Goal: Information Seeking & Learning: Learn about a topic

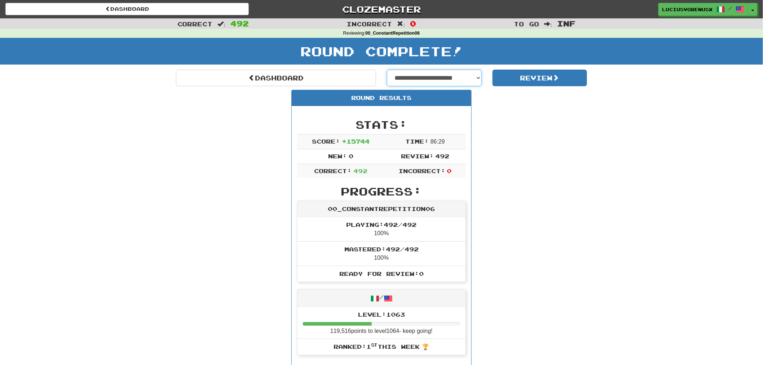
click at [431, 77] on select "**********" at bounding box center [434, 78] width 95 height 17
select select "**********"
click at [387, 70] on select "**********" at bounding box center [434, 78] width 95 height 17
select select "**********"
click at [538, 77] on button "Review" at bounding box center [540, 78] width 95 height 17
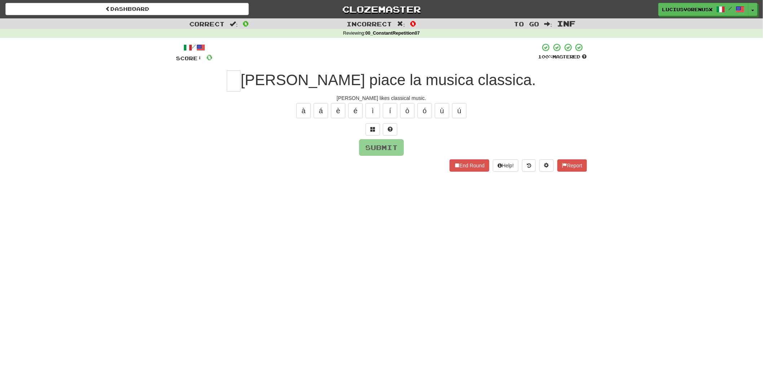
click at [38, 188] on div "Dashboard Clozemaster [PERSON_NAME] / Toggle Dropdown Dashboard Leaderboard Act…" at bounding box center [381, 182] width 763 height 365
click at [241, 74] on input "text" at bounding box center [234, 80] width 14 height 21
type input "*"
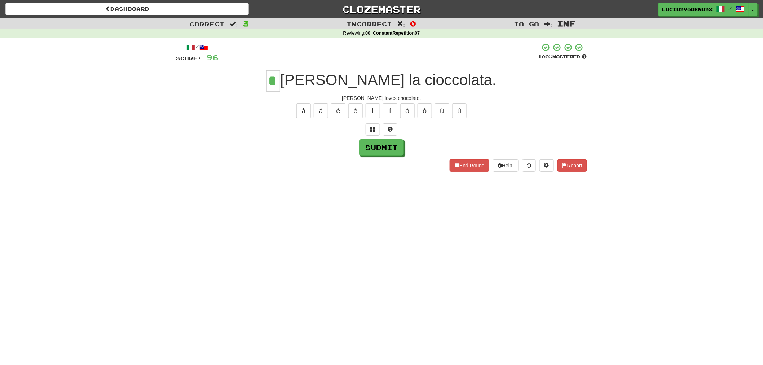
type input "*"
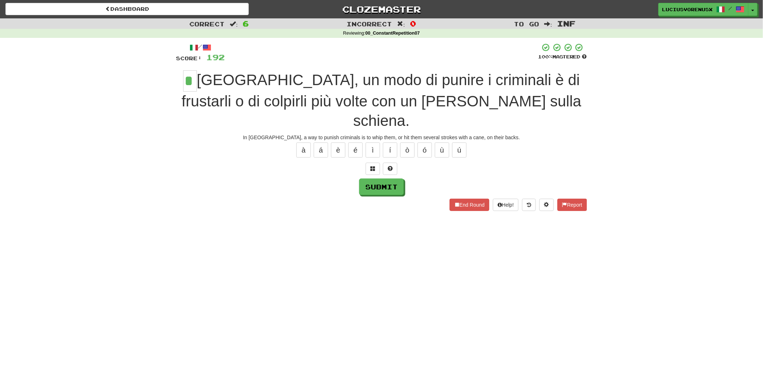
type input "*"
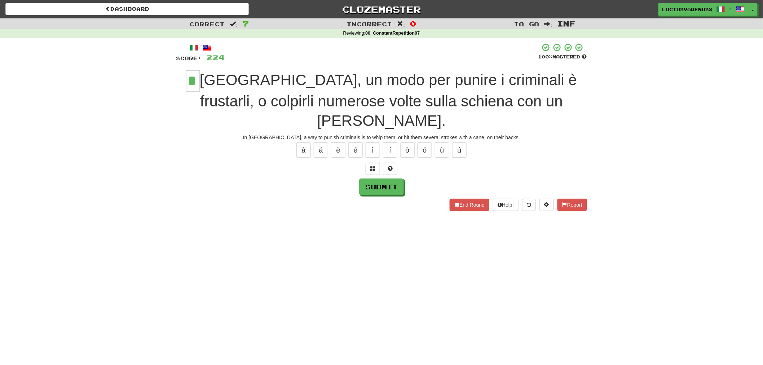
type input "*"
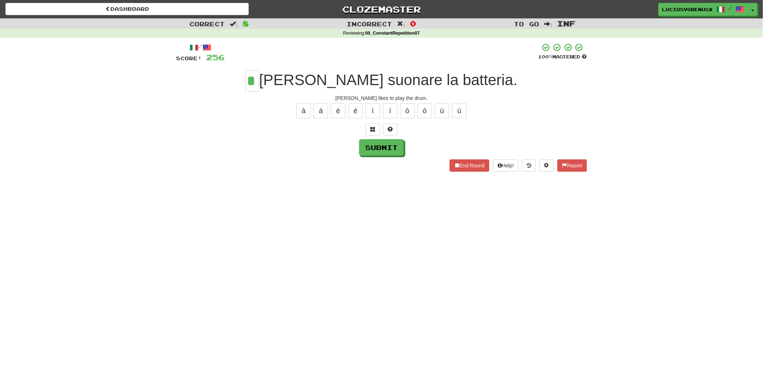
type input "*"
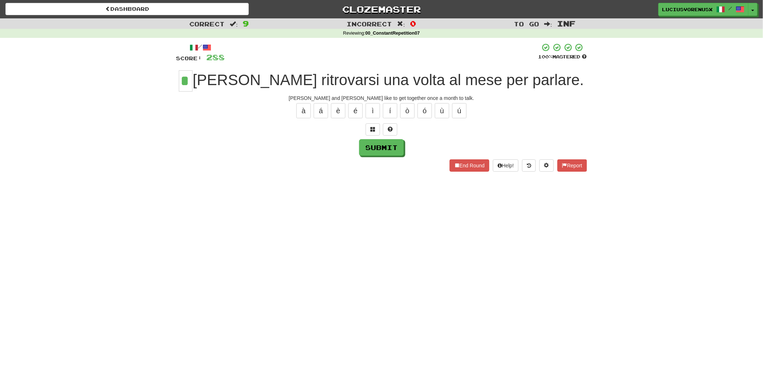
type input "*"
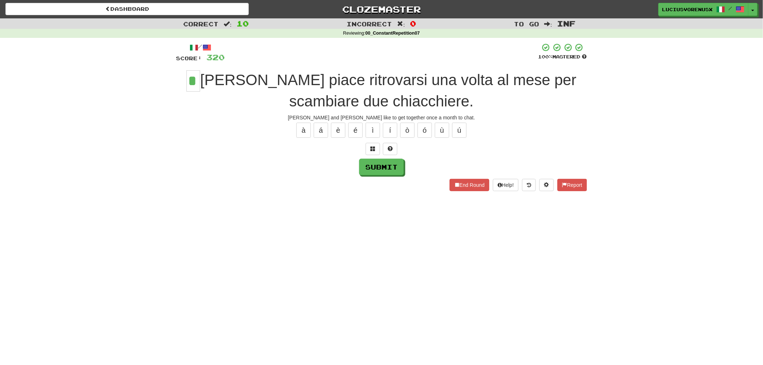
type input "*"
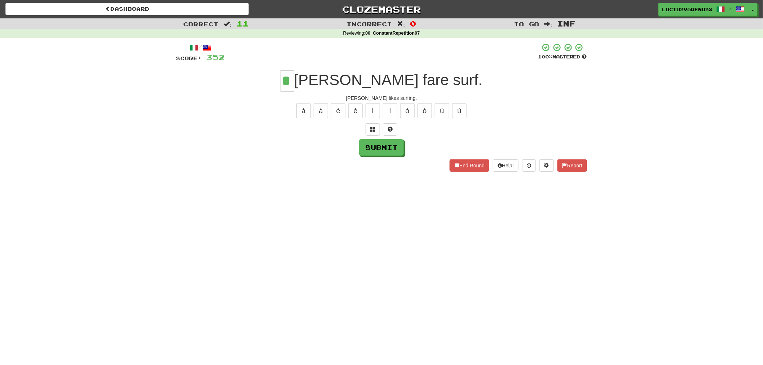
type input "*"
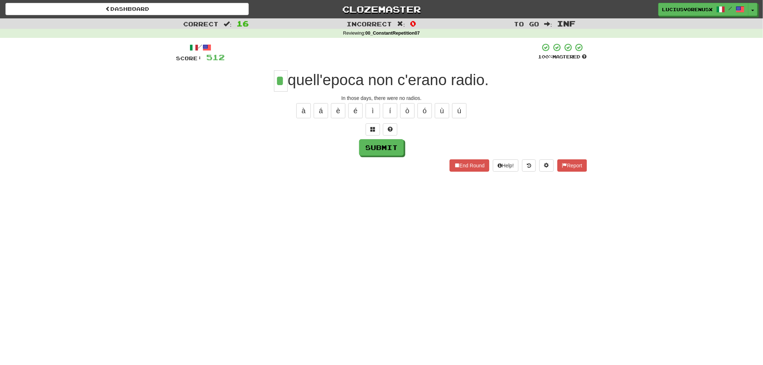
type input "*"
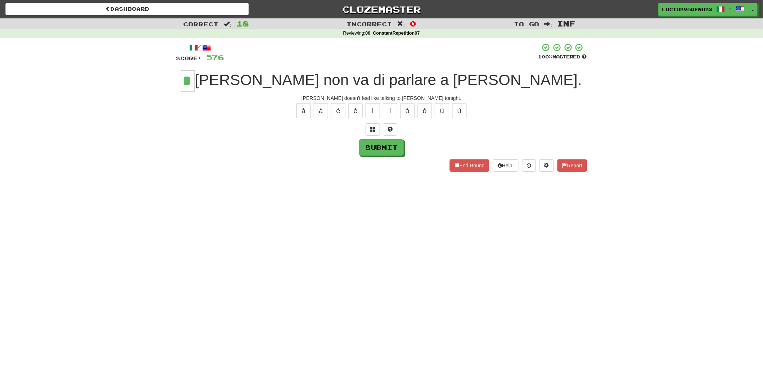
type input "*"
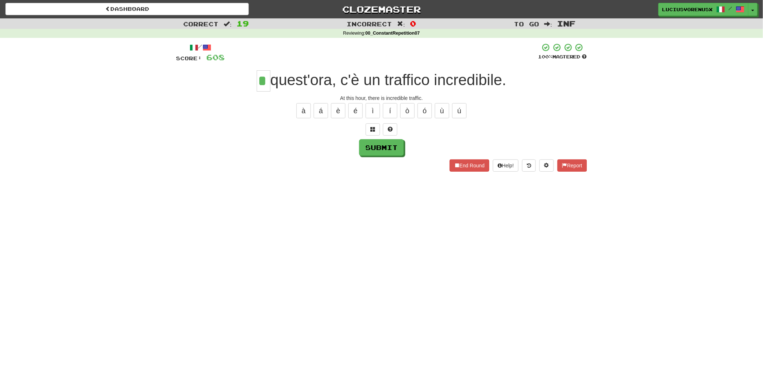
type input "*"
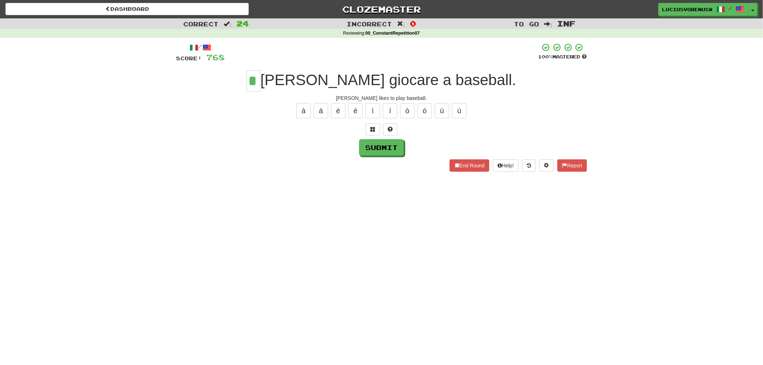
type input "*"
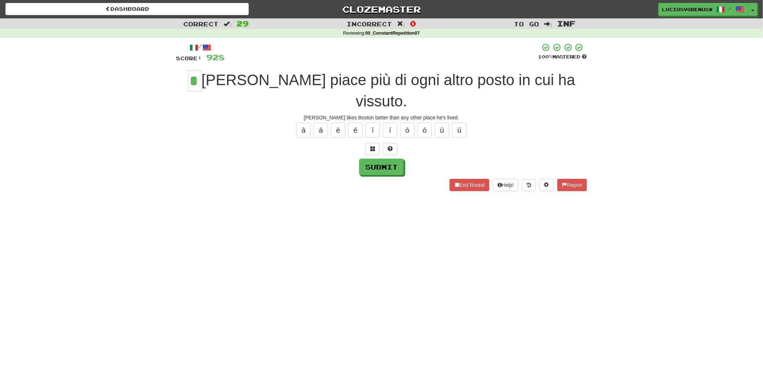
type input "*"
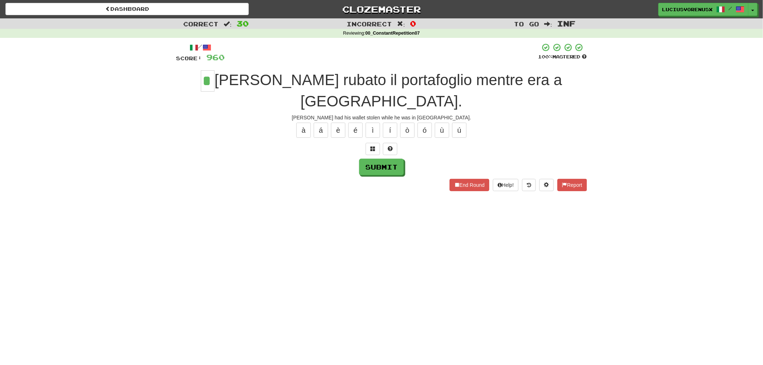
type input "*"
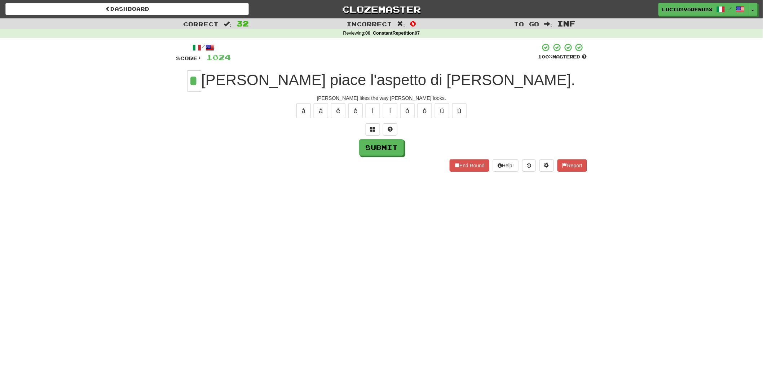
type input "*"
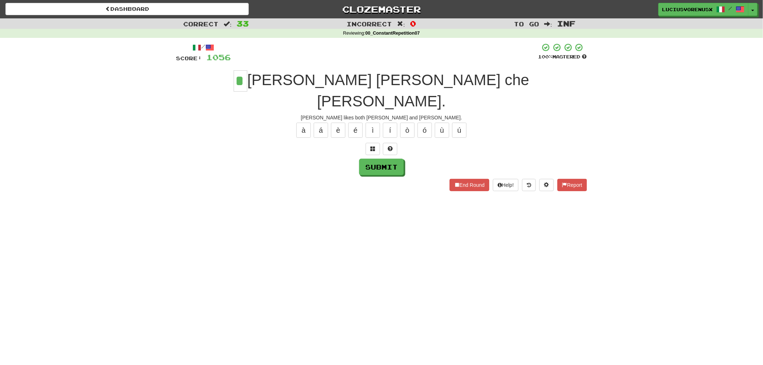
type input "*"
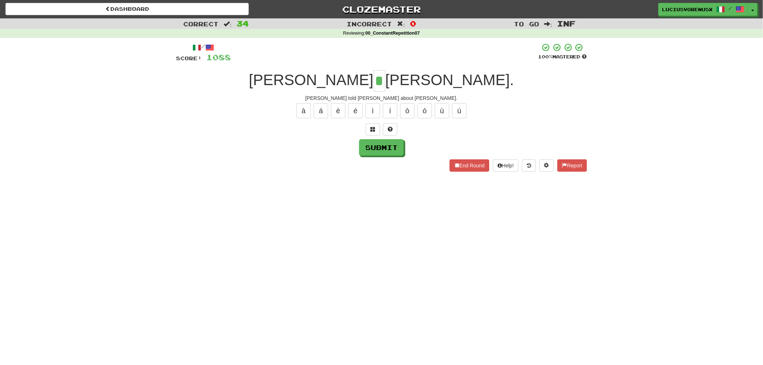
type input "*"
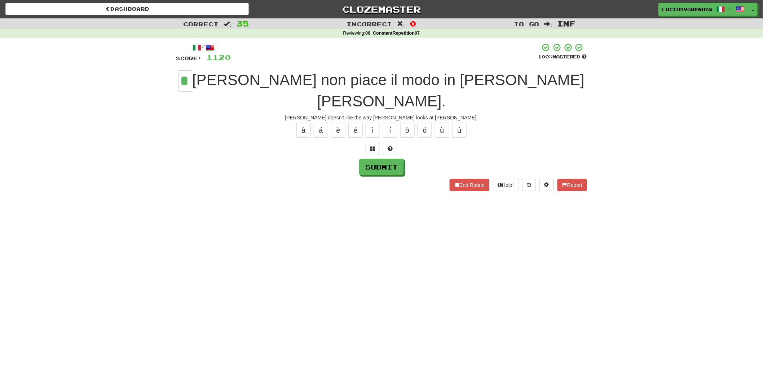
type input "*"
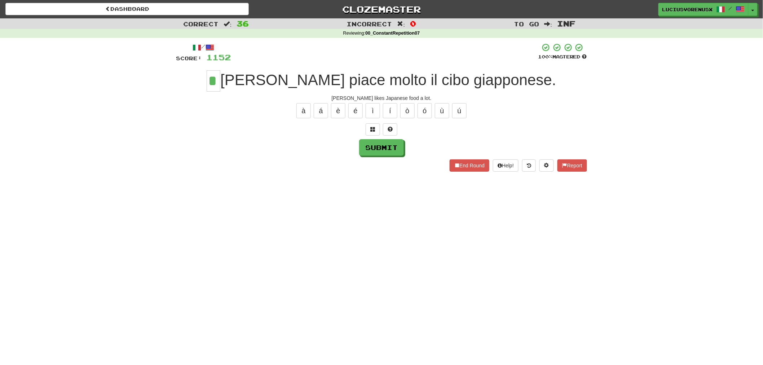
type input "*"
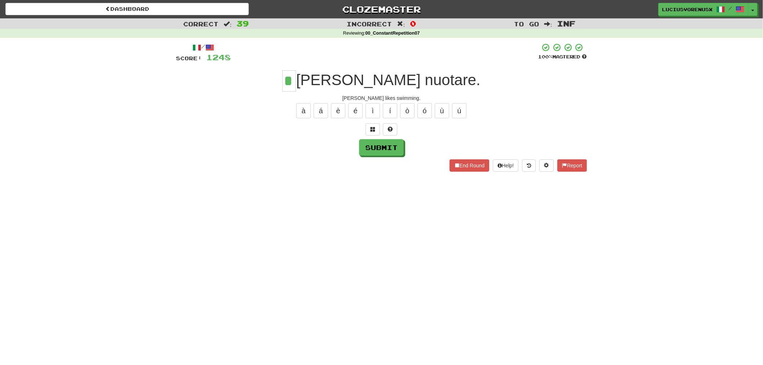
type input "*"
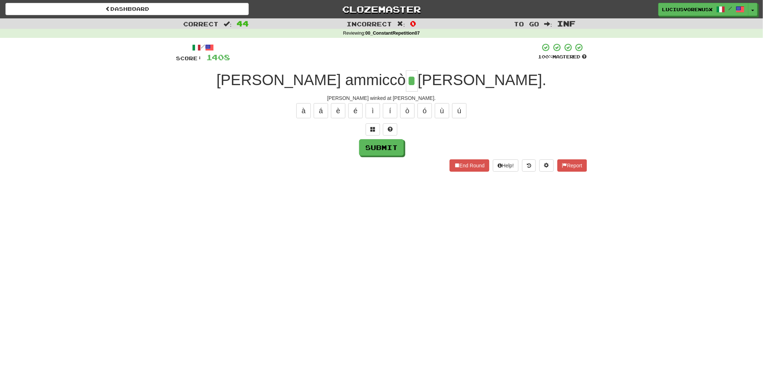
type input "*"
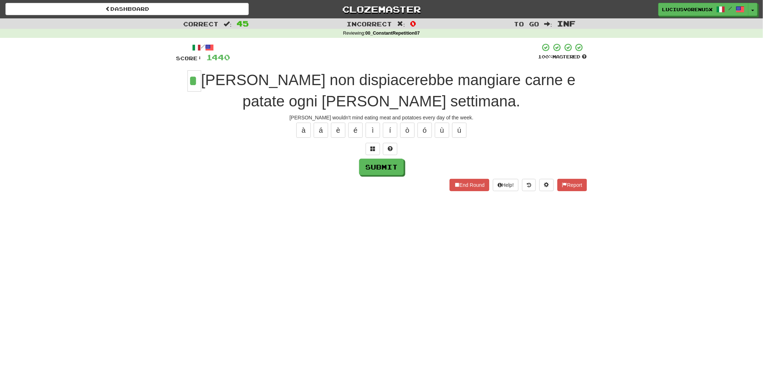
type input "*"
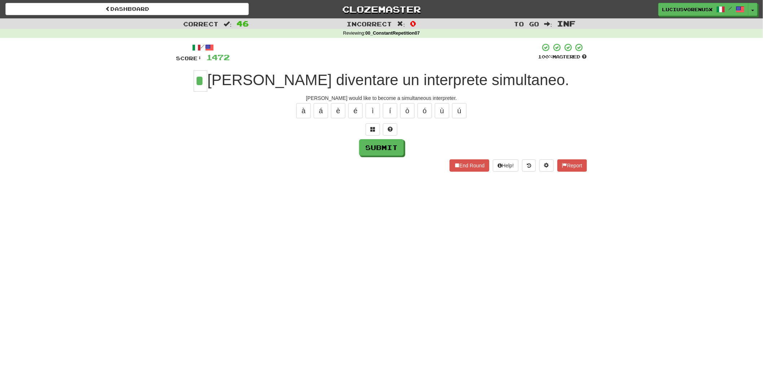
type input "*"
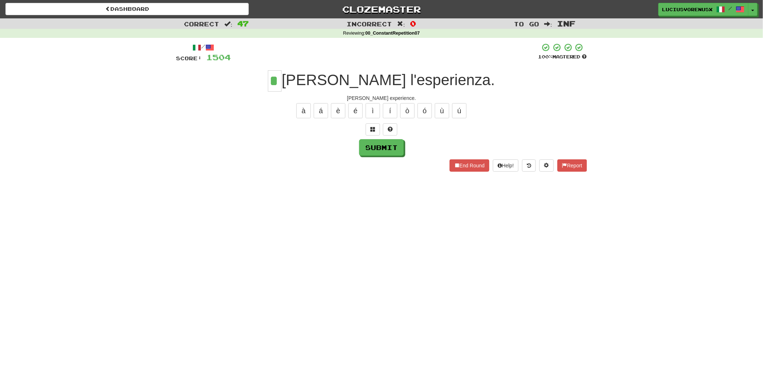
type input "*"
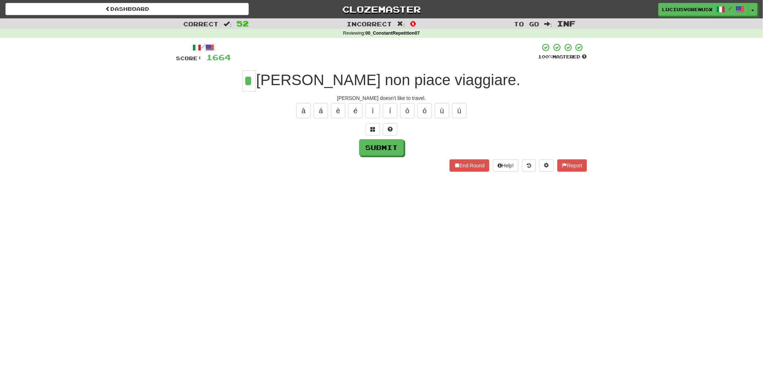
type input "*"
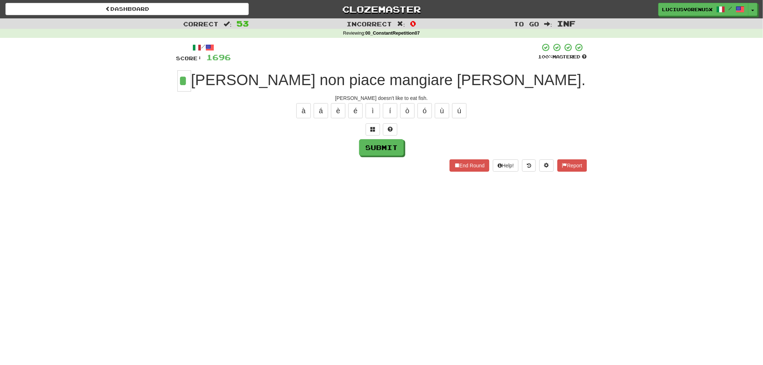
type input "*"
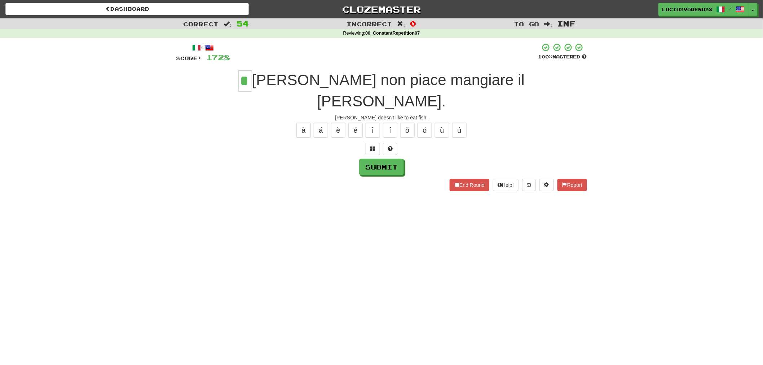
type input "*"
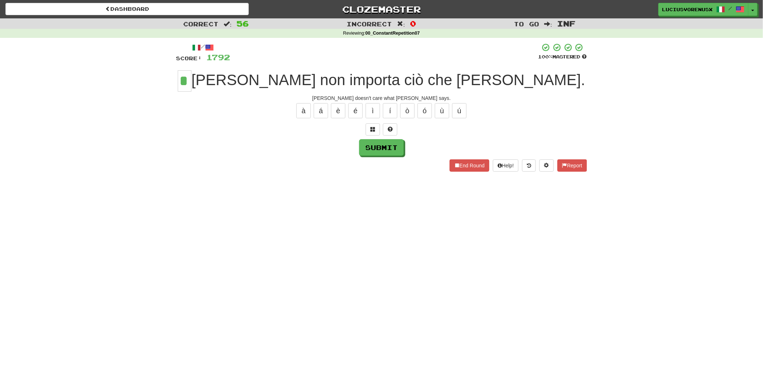
type input "*"
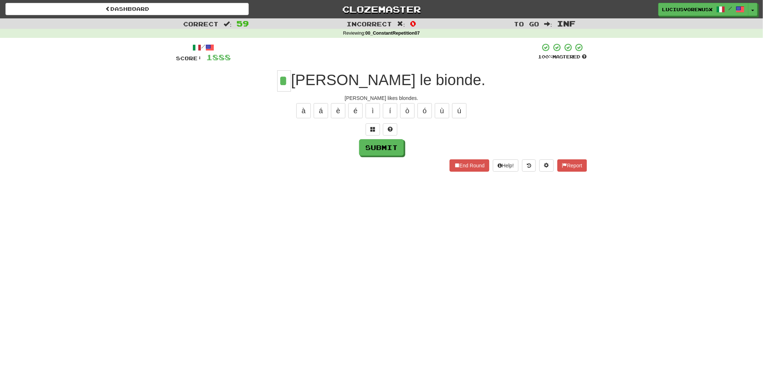
type input "*"
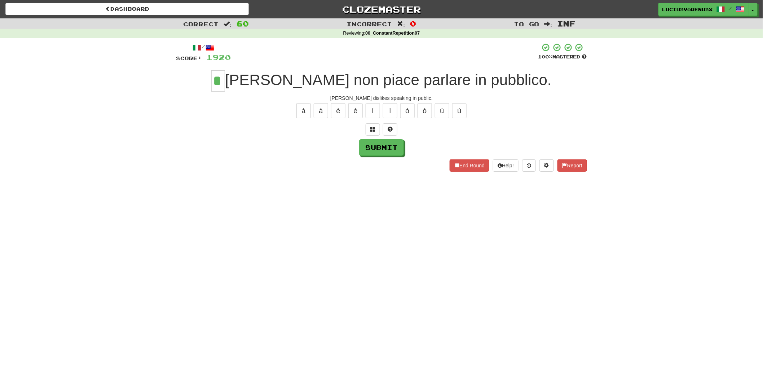
type input "*"
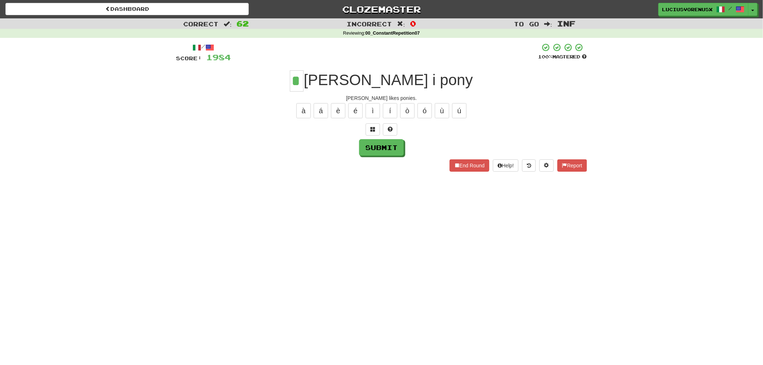
type input "*"
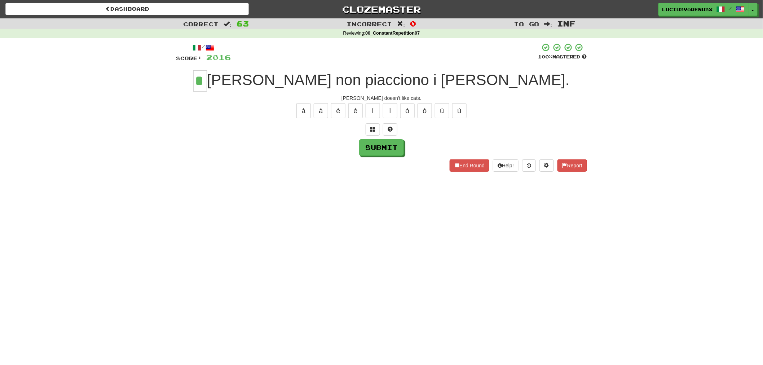
type input "*"
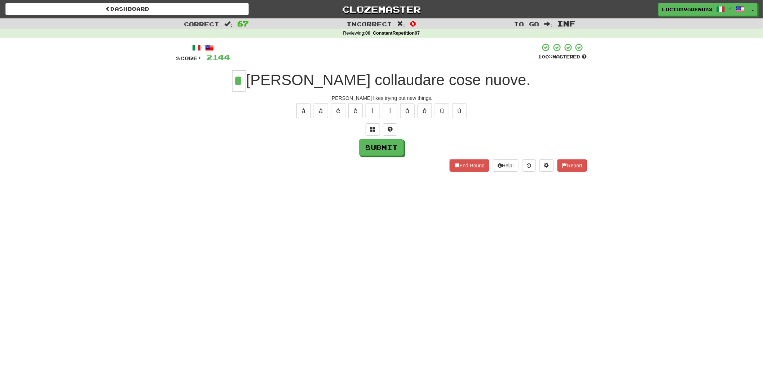
type input "*"
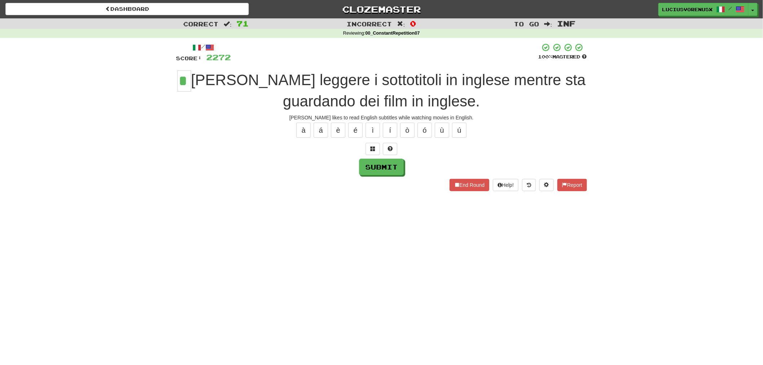
type input "*"
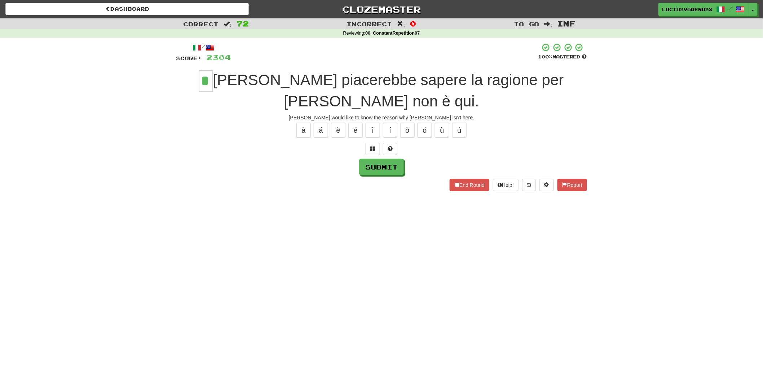
type input "*"
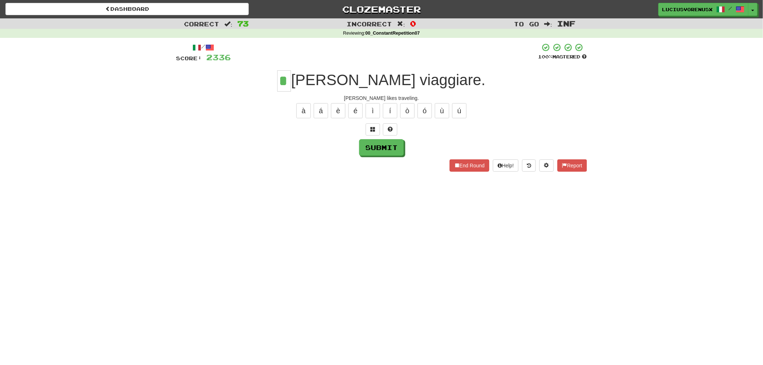
type input "*"
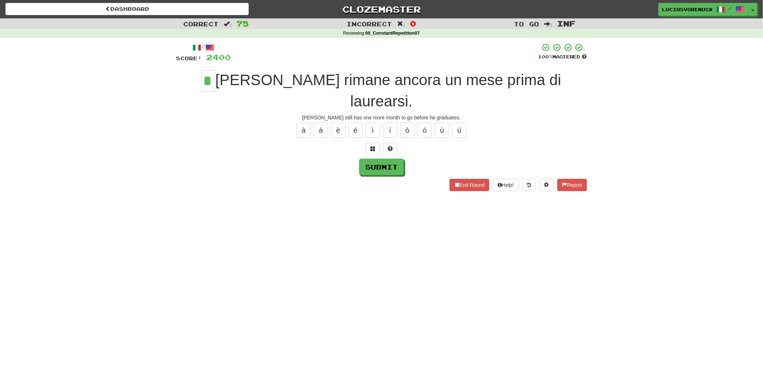
type input "*"
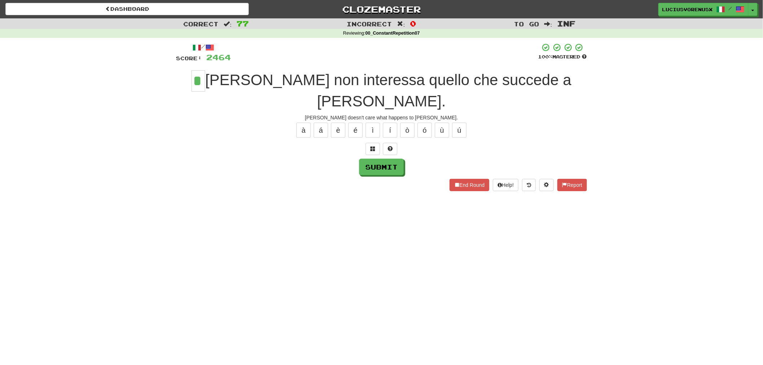
type input "*"
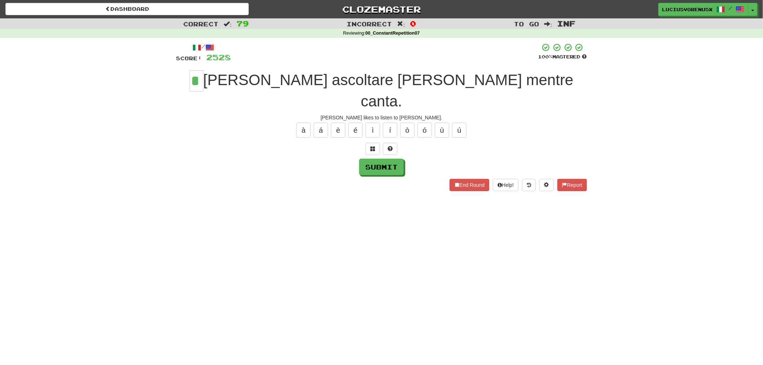
type input "*"
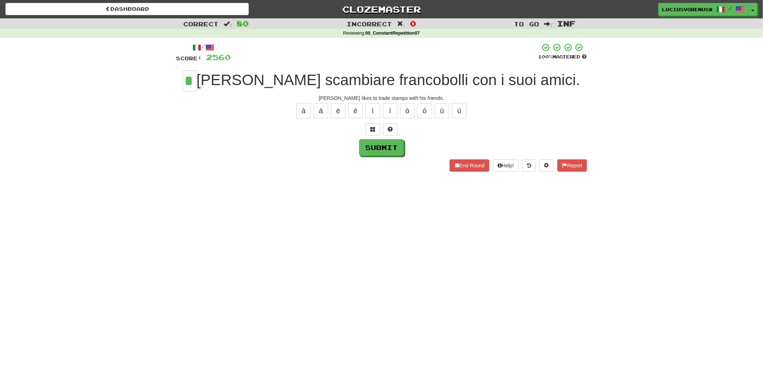
type input "*"
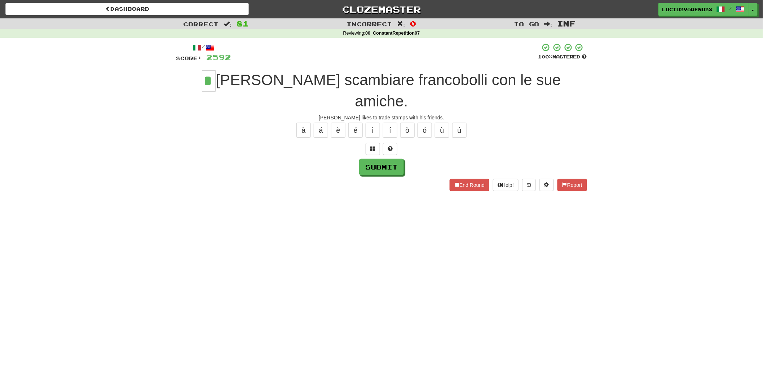
type input "*"
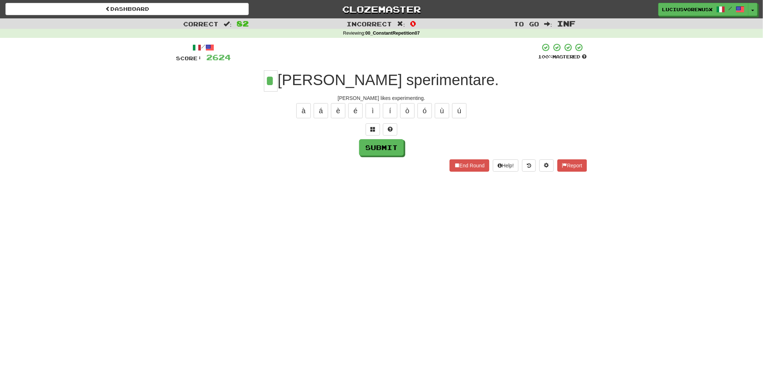
type input "*"
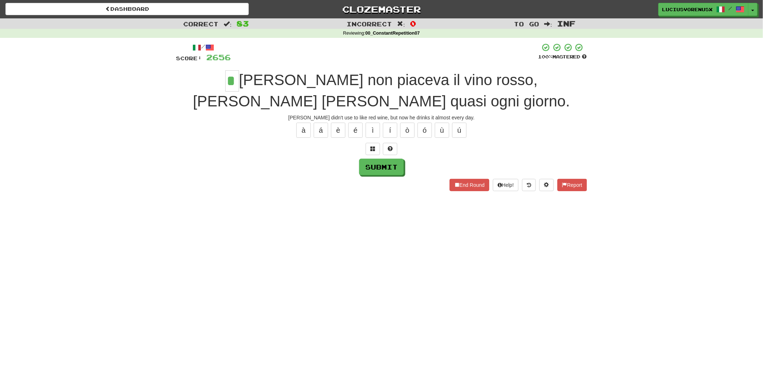
type input "*"
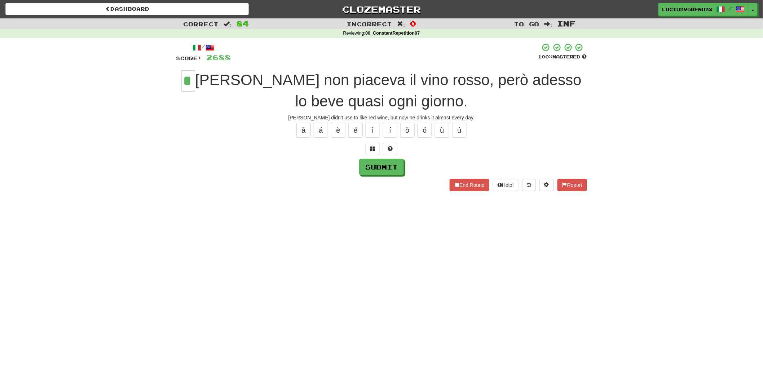
type input "*"
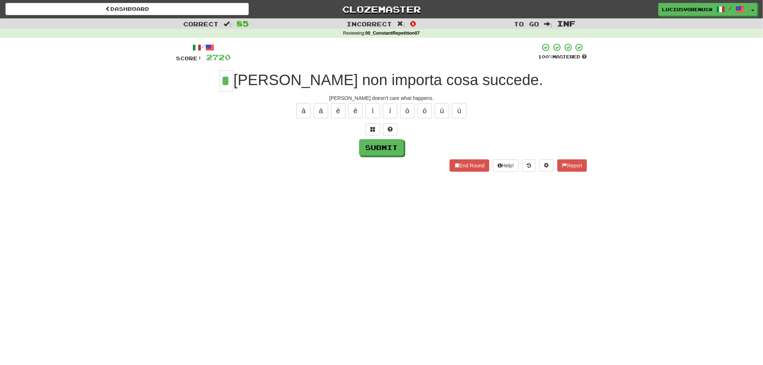
type input "*"
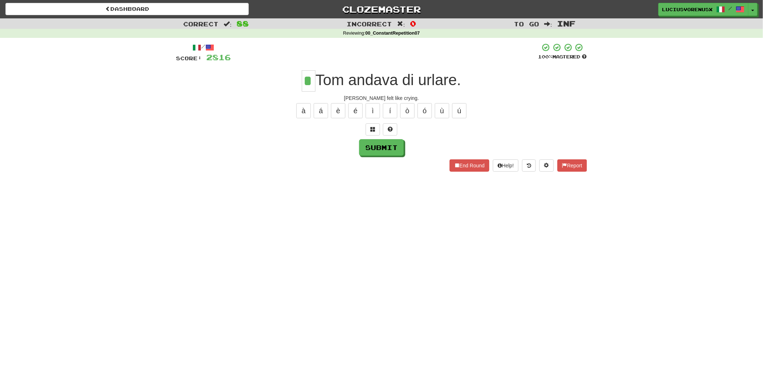
type input "*"
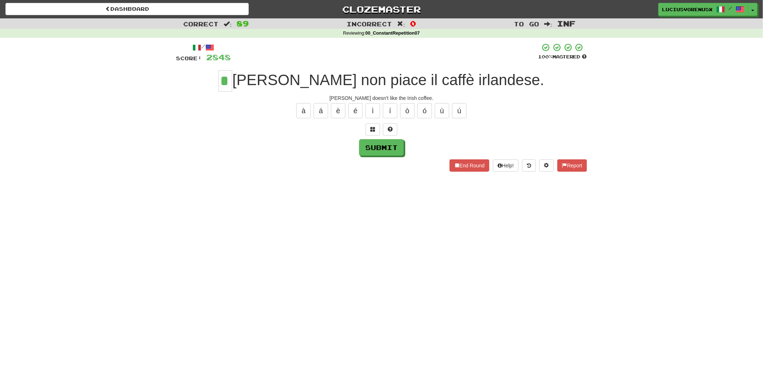
type input "*"
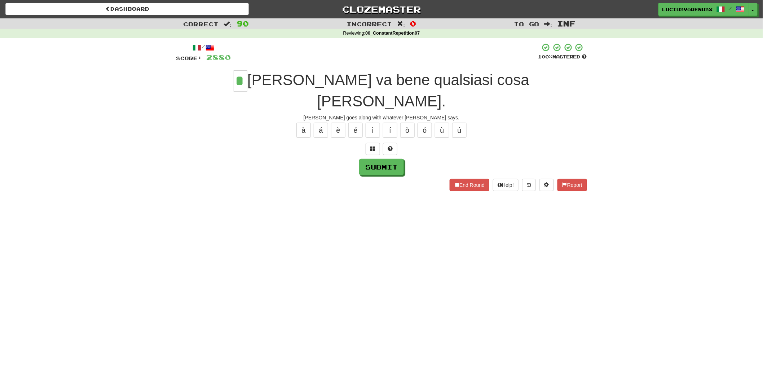
type input "*"
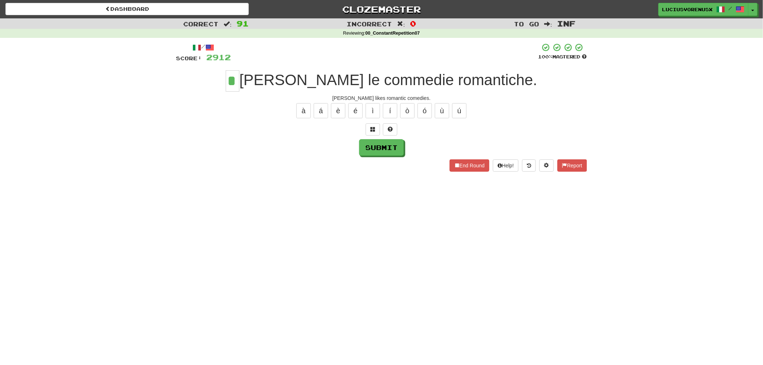
type input "*"
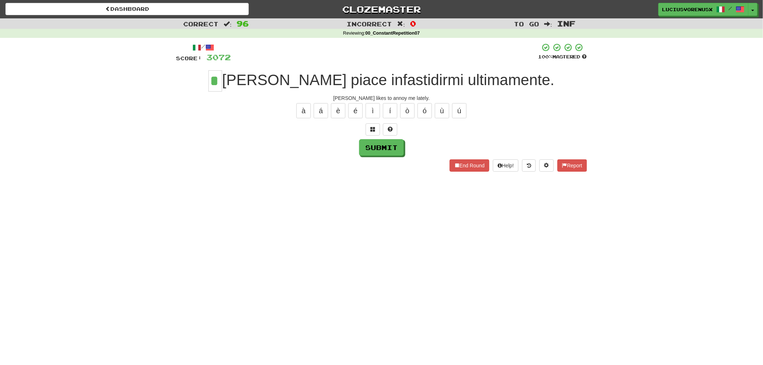
type input "*"
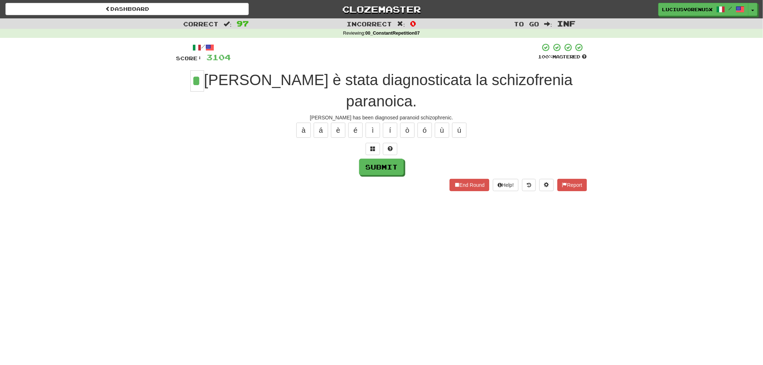
type input "*"
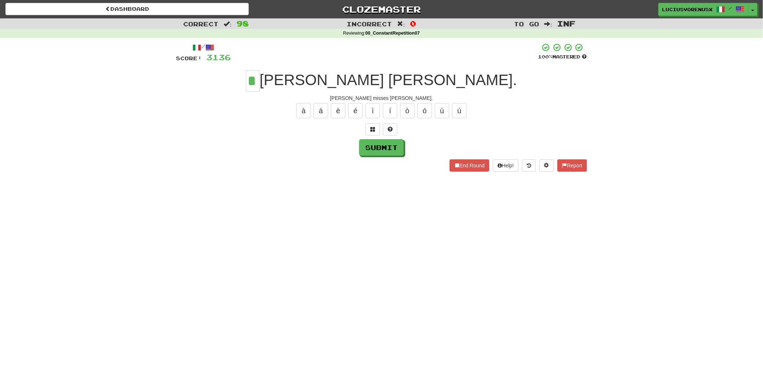
type input "*"
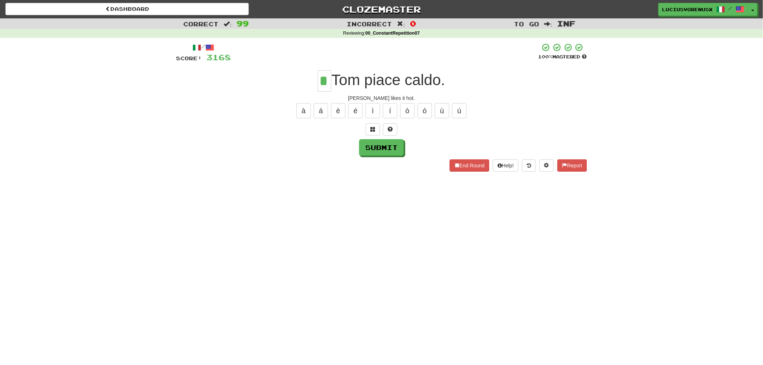
type input "*"
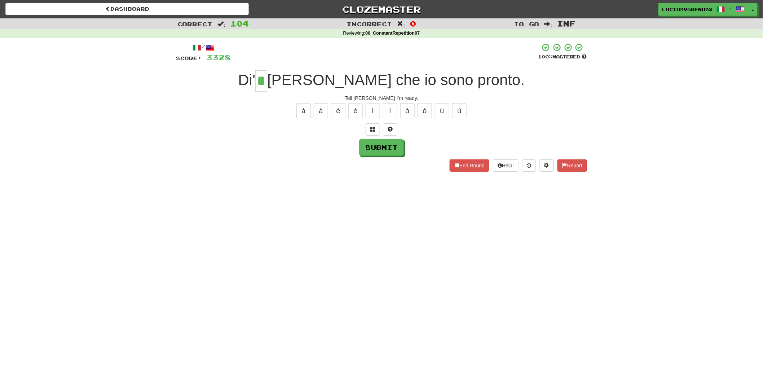
type input "*"
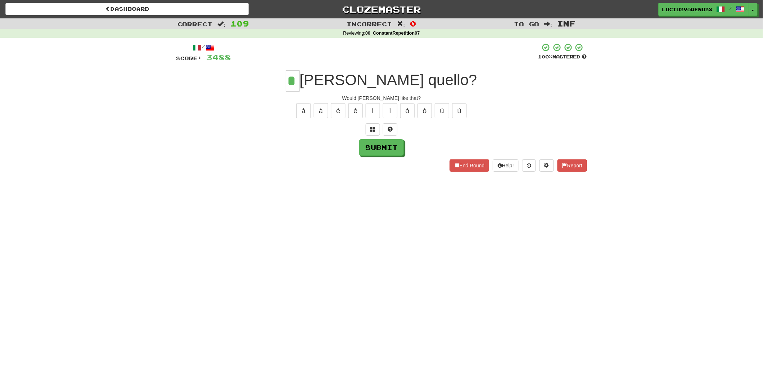
type input "*"
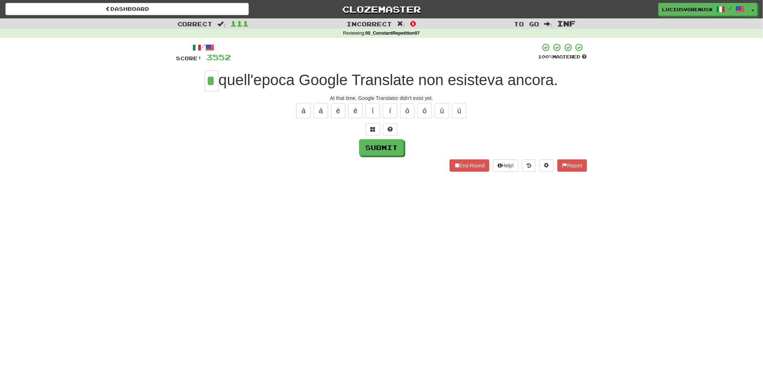
type input "*"
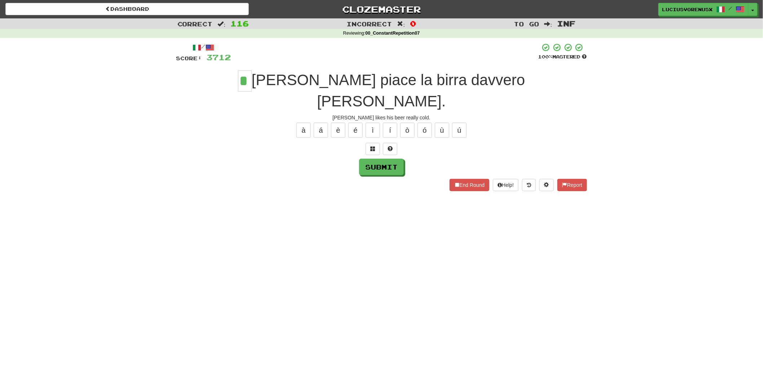
type input "*"
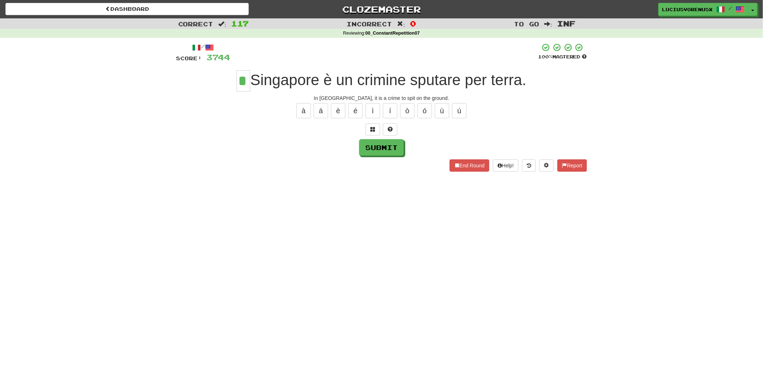
type input "*"
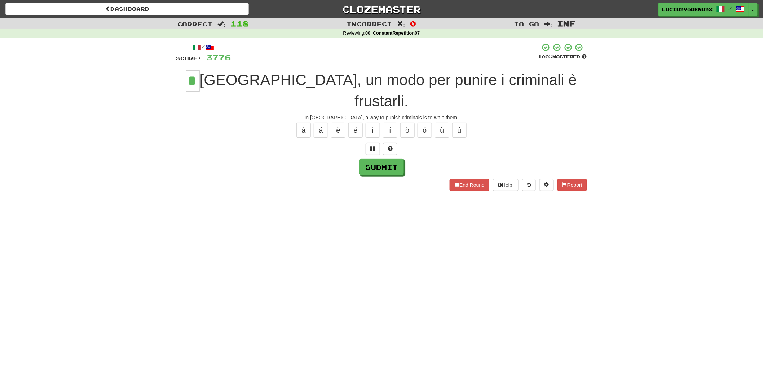
type input "*"
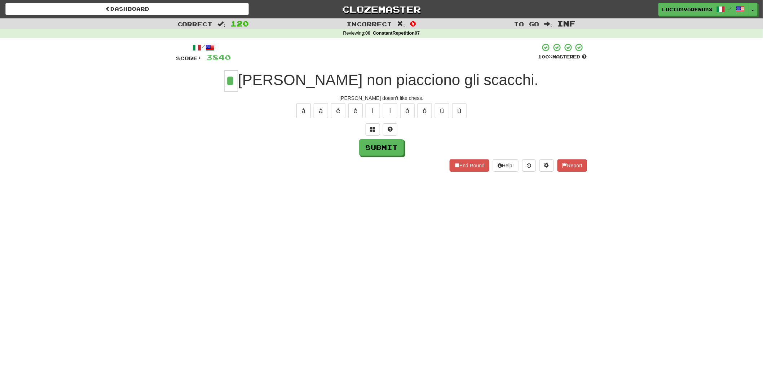
type input "*"
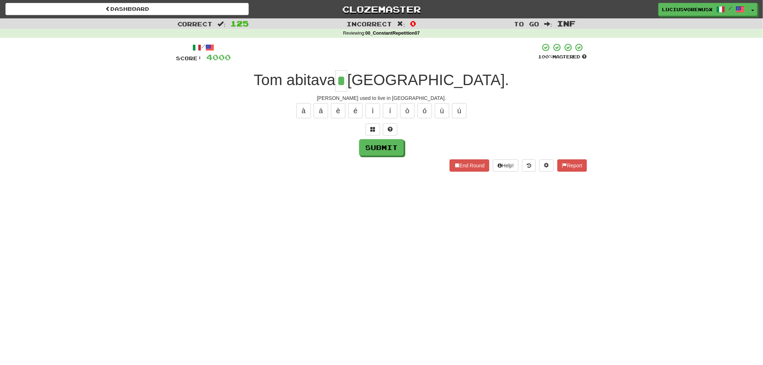
type input "*"
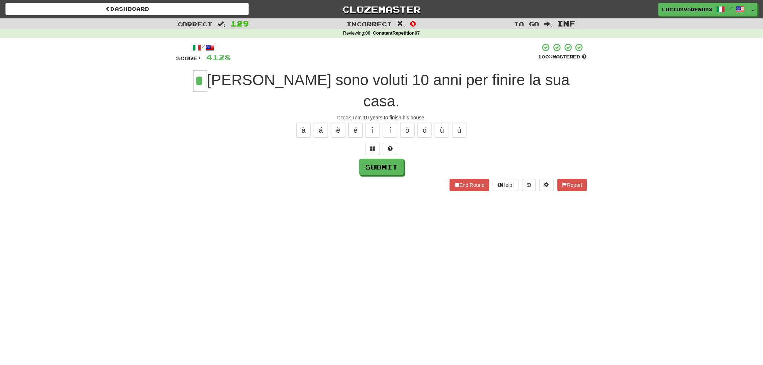
type input "*"
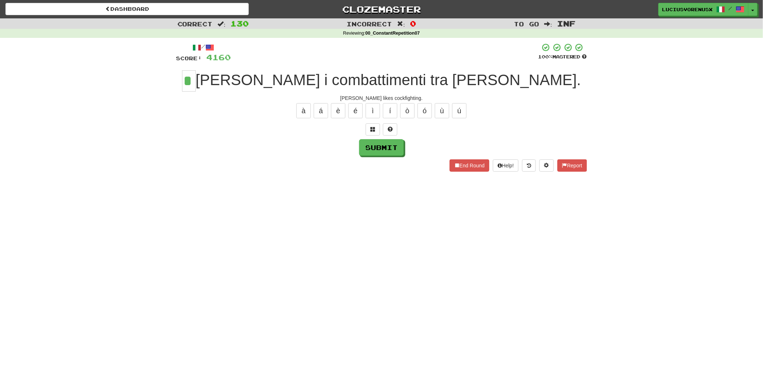
type input "*"
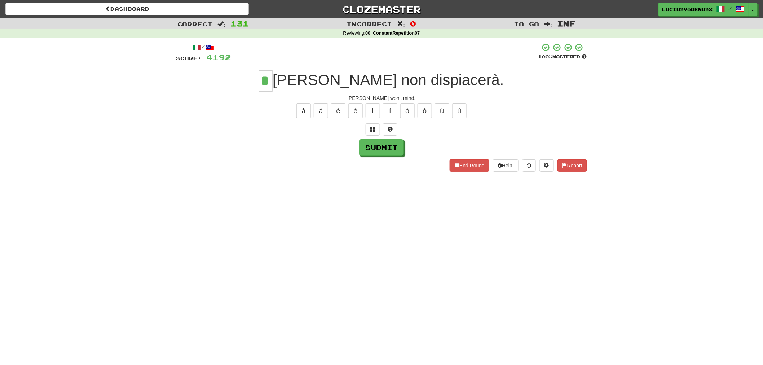
type input "*"
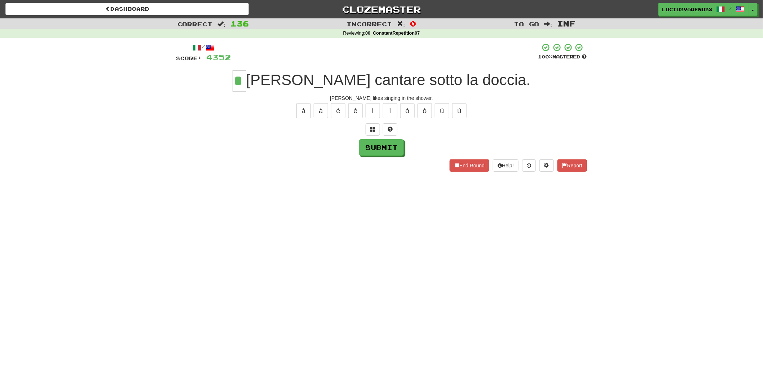
type input "*"
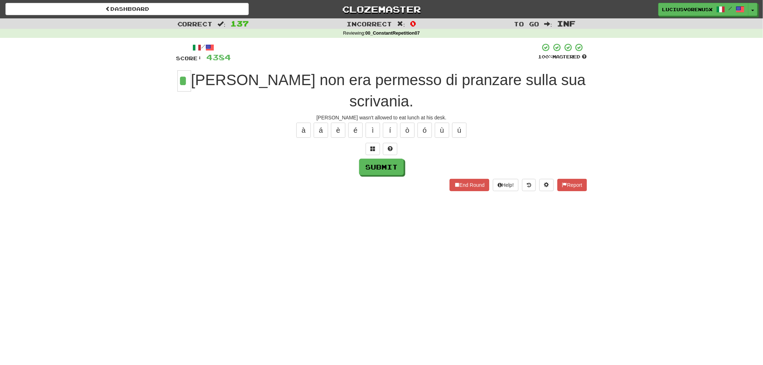
type input "*"
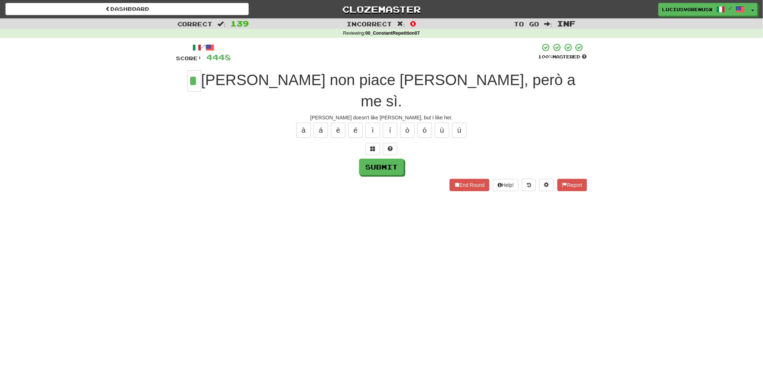
type input "*"
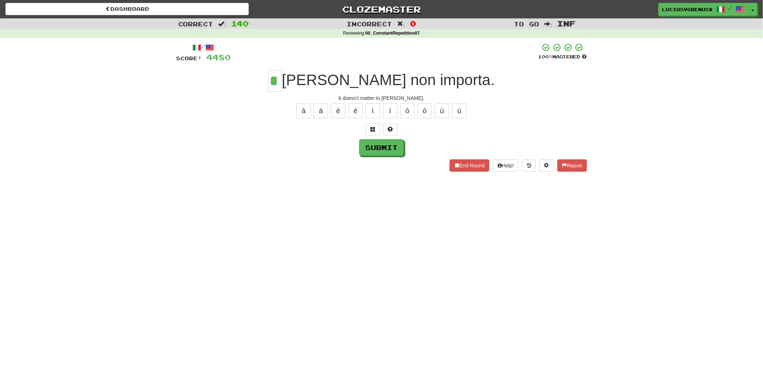
type input "*"
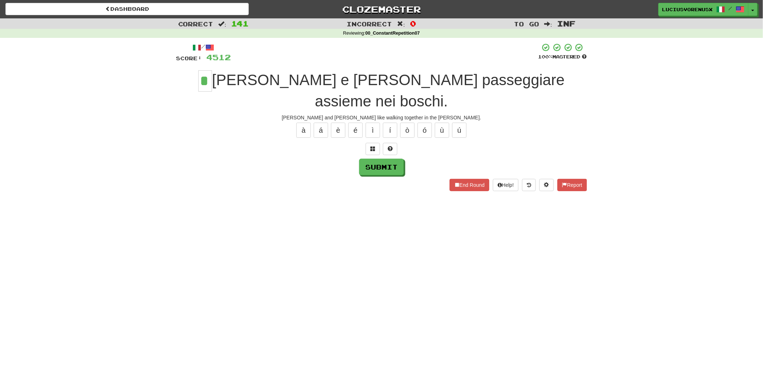
type input "*"
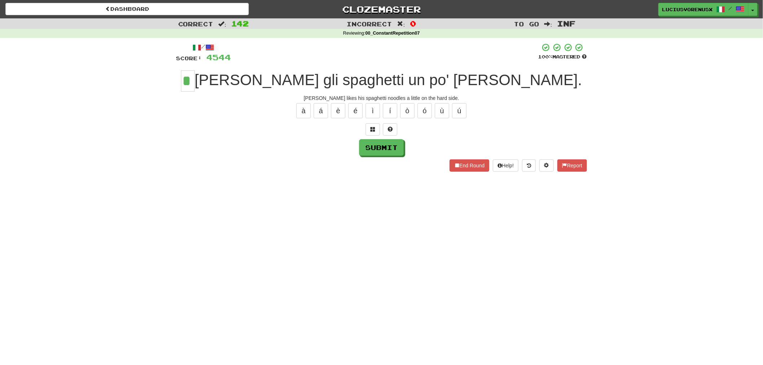
type input "*"
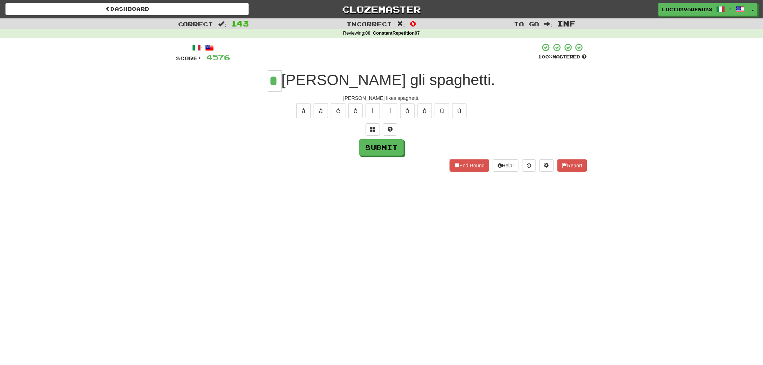
type input "*"
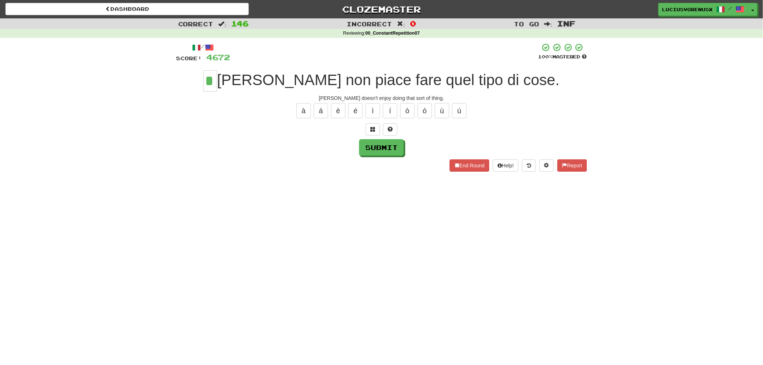
type input "*"
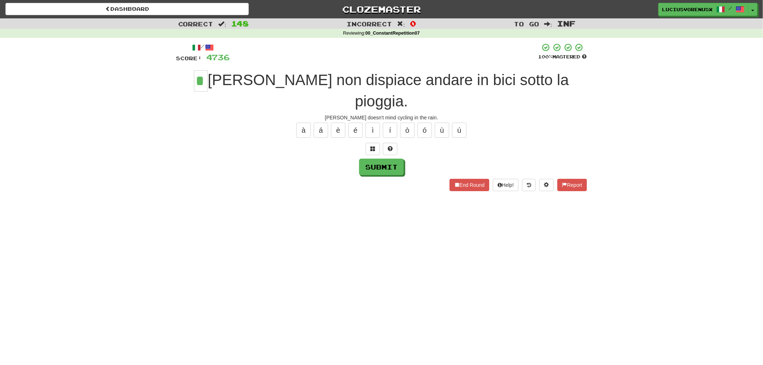
type input "*"
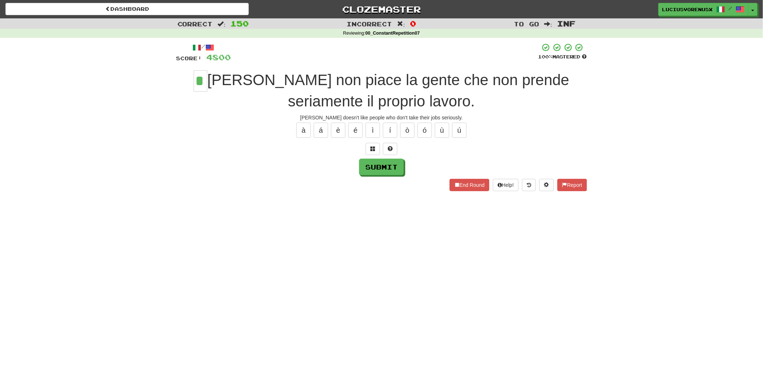
type input "*"
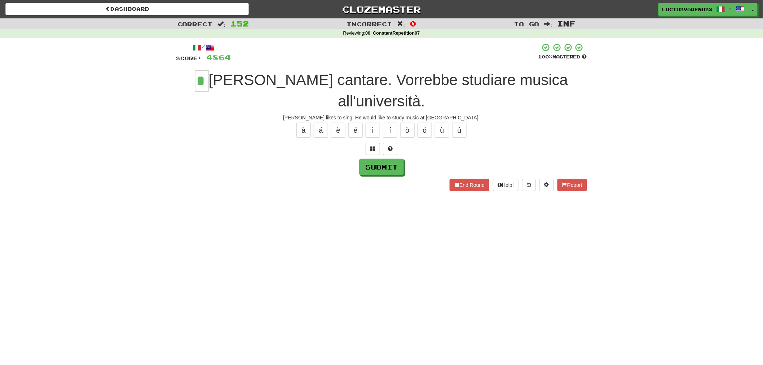
type input "*"
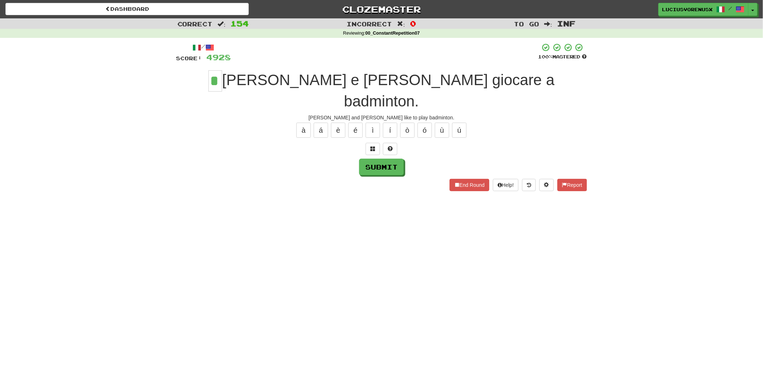
type input "*"
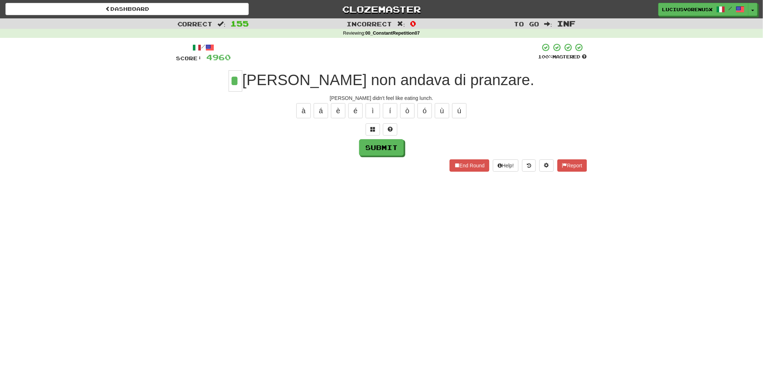
type input "*"
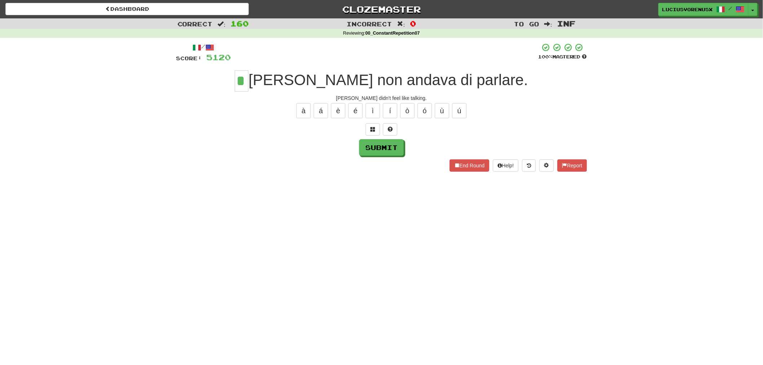
type input "*"
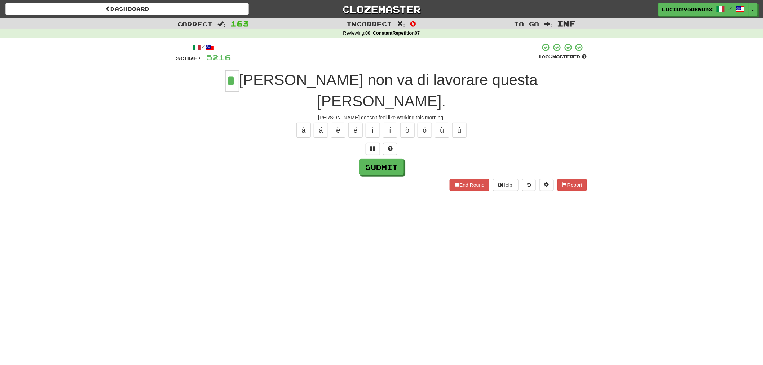
type input "*"
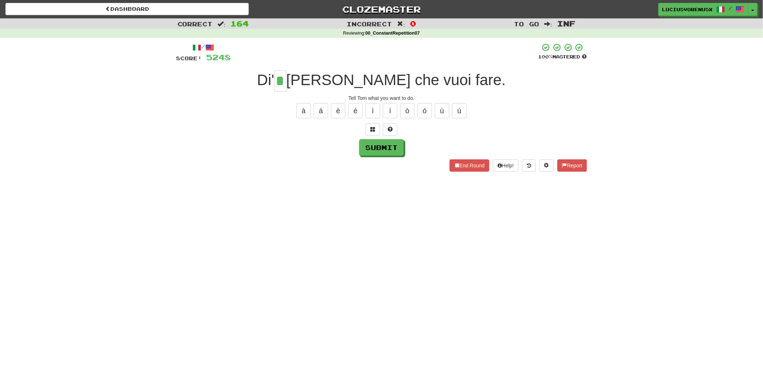
type input "*"
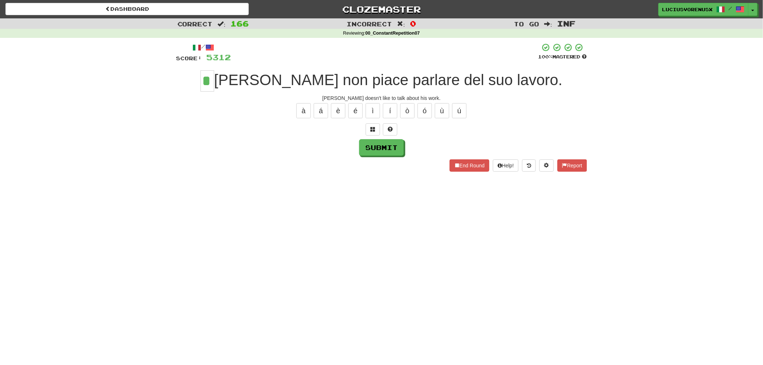
type input "*"
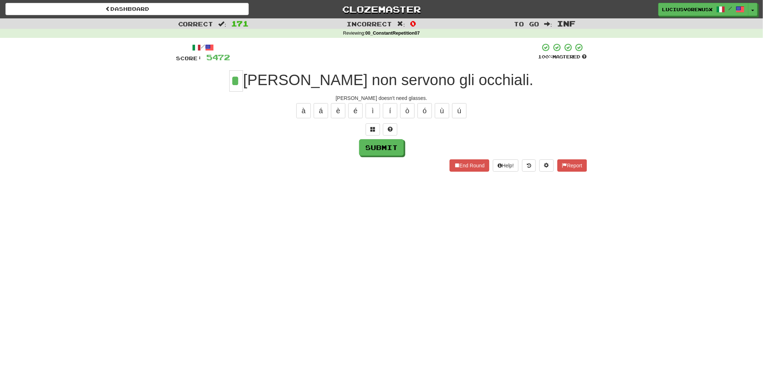
type input "*"
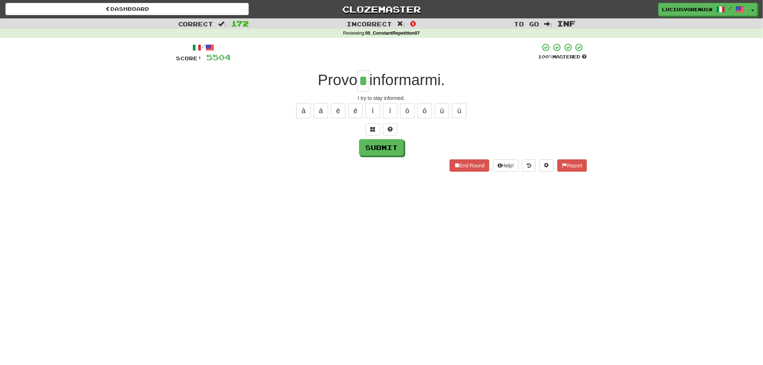
type input "*"
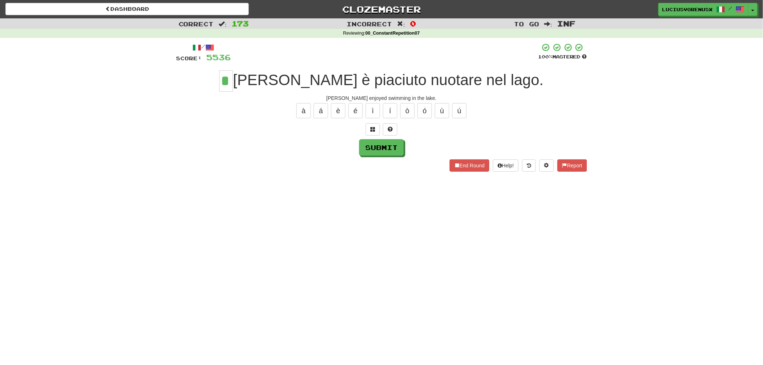
type input "*"
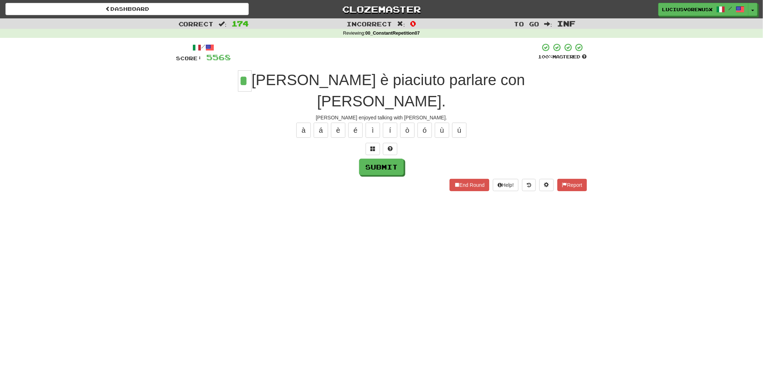
type input "*"
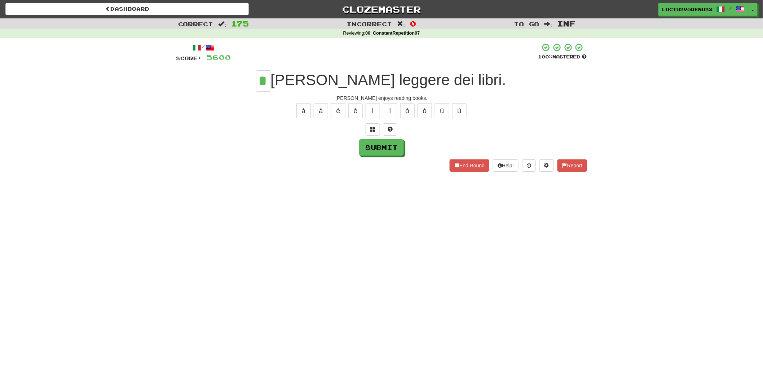
type input "*"
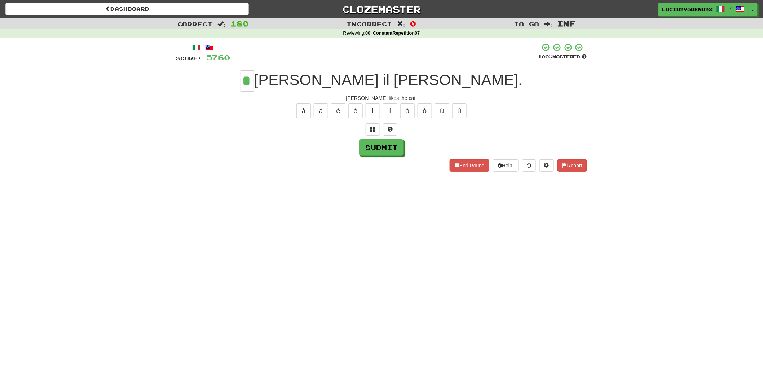
type input "*"
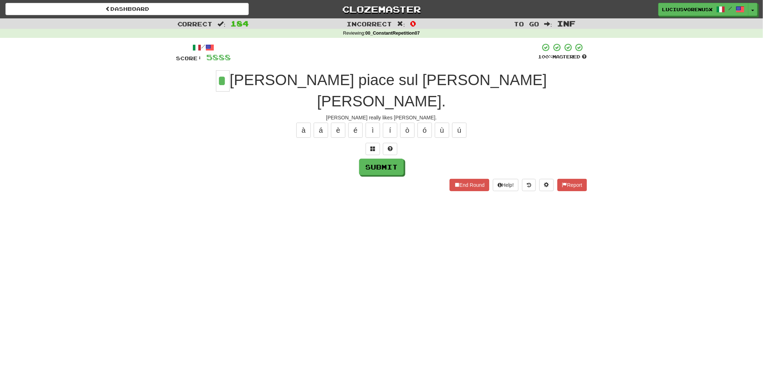
type input "*"
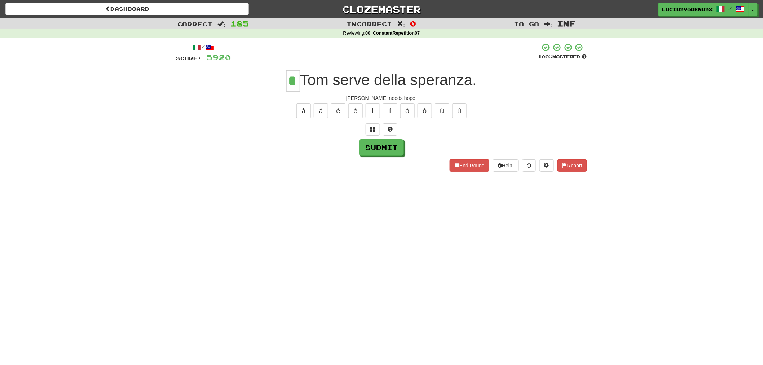
type input "*"
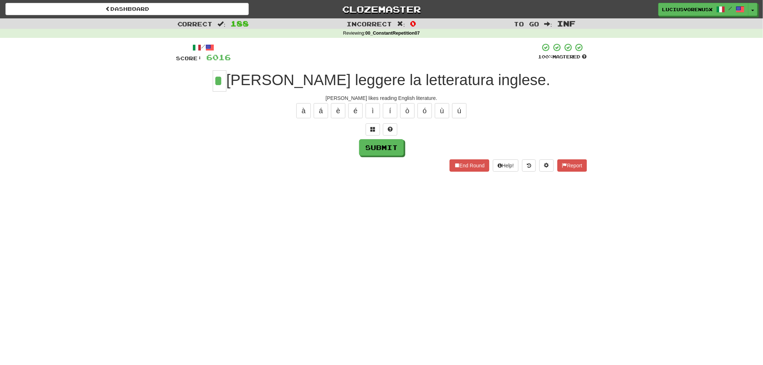
type input "*"
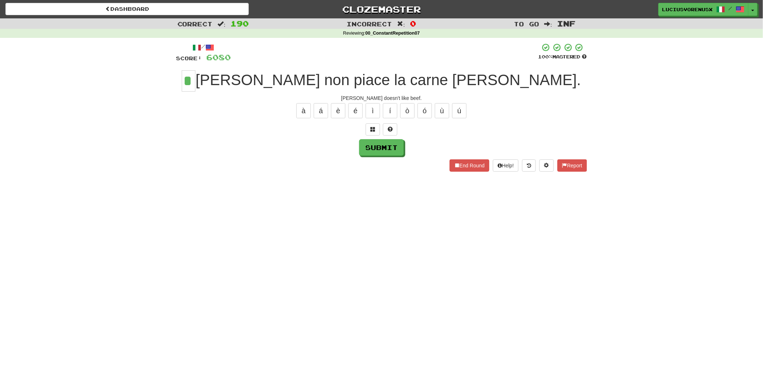
type input "*"
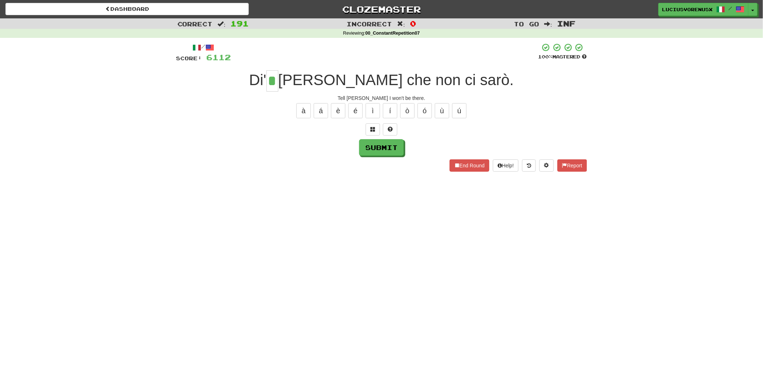
type input "*"
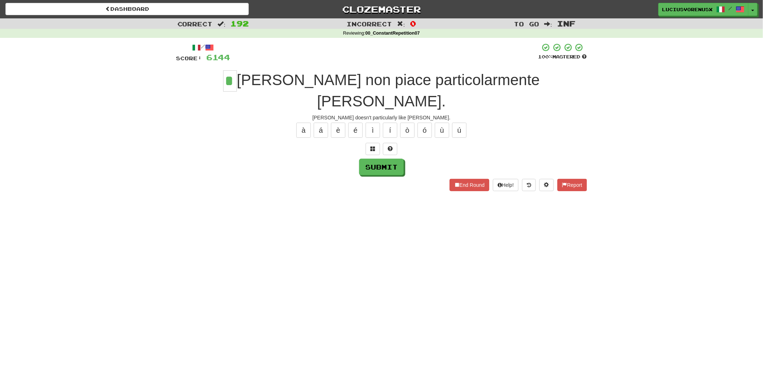
type input "*"
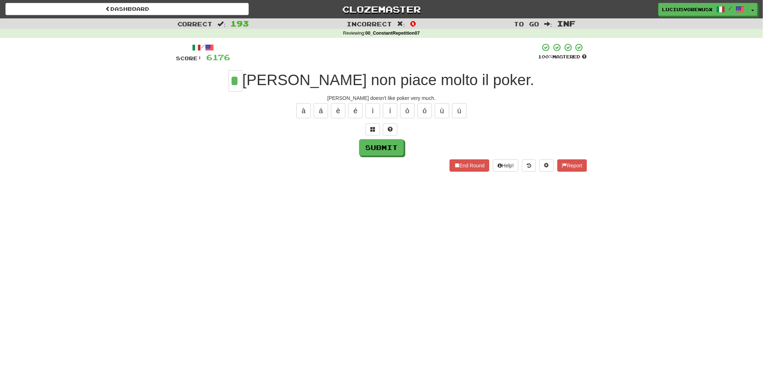
type input "*"
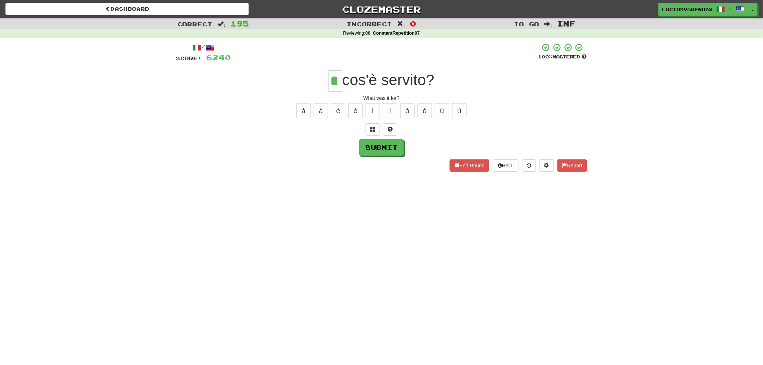
type input "*"
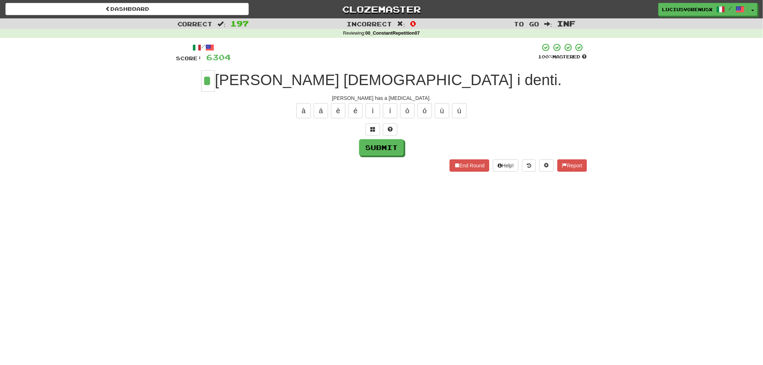
type input "*"
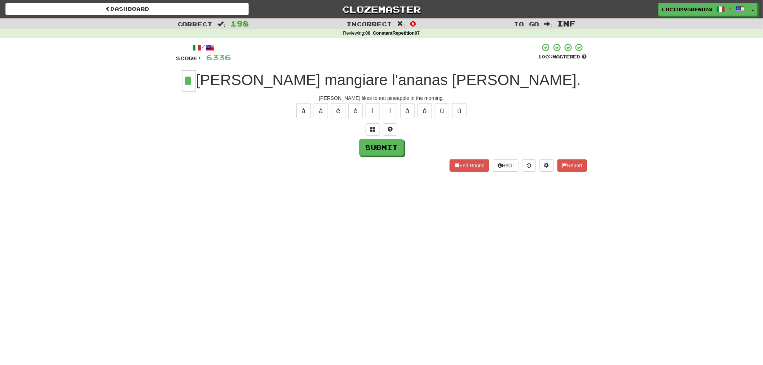
type input "*"
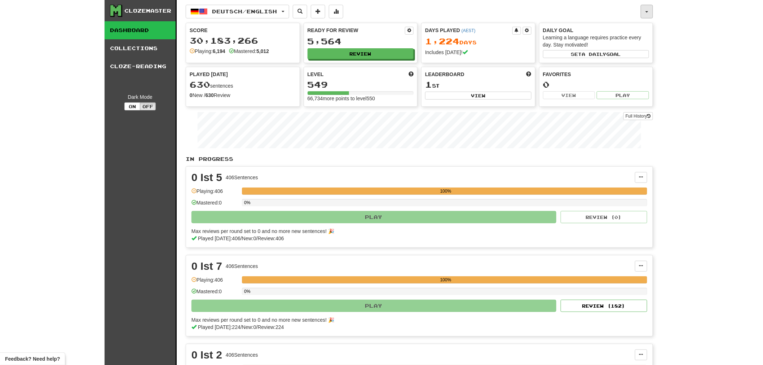
click at [647, 11] on span "button" at bounding box center [647, 11] width 3 height 1
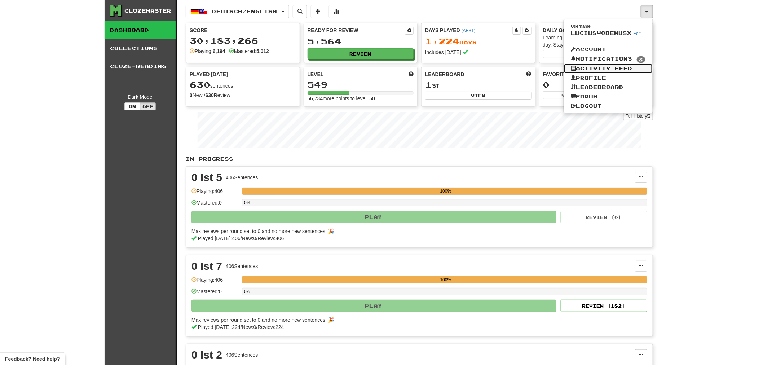
click at [605, 66] on link "Activity Feed" at bounding box center [608, 68] width 89 height 9
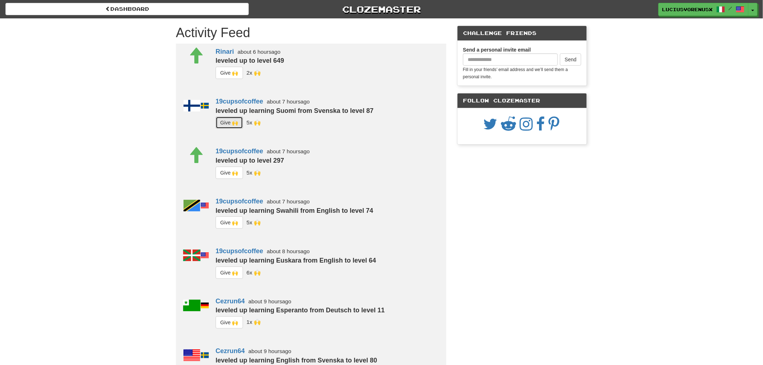
click at [234, 121] on button "G i ve 🙌" at bounding box center [229, 123] width 27 height 12
click at [230, 174] on button "G i ve 🙌" at bounding box center [229, 173] width 27 height 12
click at [229, 225] on button "G i ve 🙌" at bounding box center [229, 222] width 27 height 12
click at [228, 271] on button "G i ve 🙌" at bounding box center [229, 273] width 27 height 12
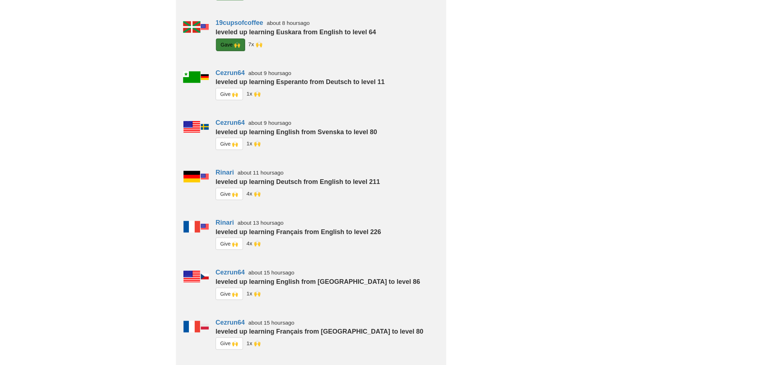
scroll to position [240, 0]
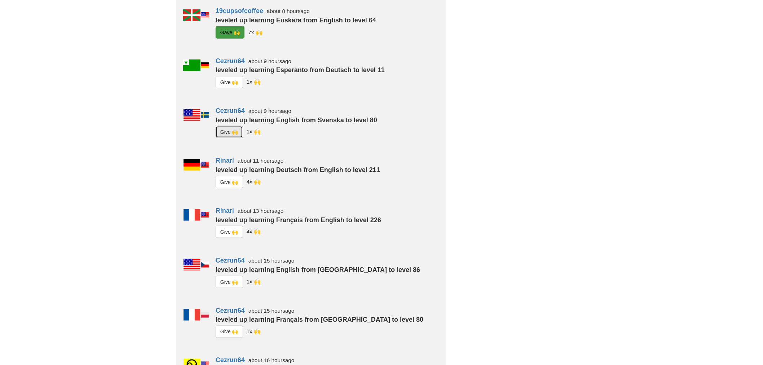
click at [232, 132] on button "G i ve 🙌" at bounding box center [229, 132] width 27 height 12
click at [230, 281] on button "G i ve 🙌" at bounding box center [229, 282] width 27 height 12
click at [228, 330] on button "G i ve 🙌" at bounding box center [229, 332] width 27 height 12
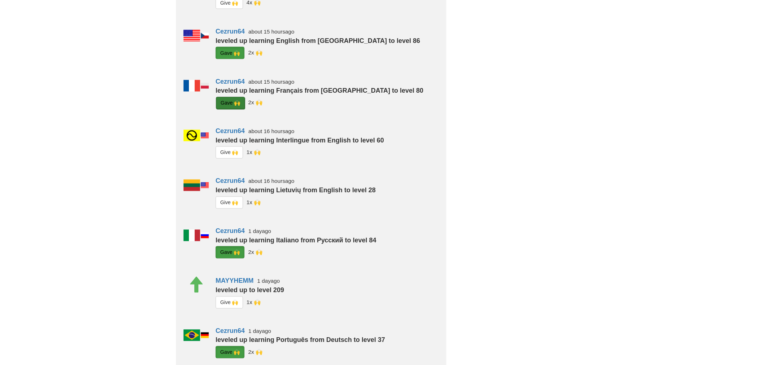
scroll to position [529, 0]
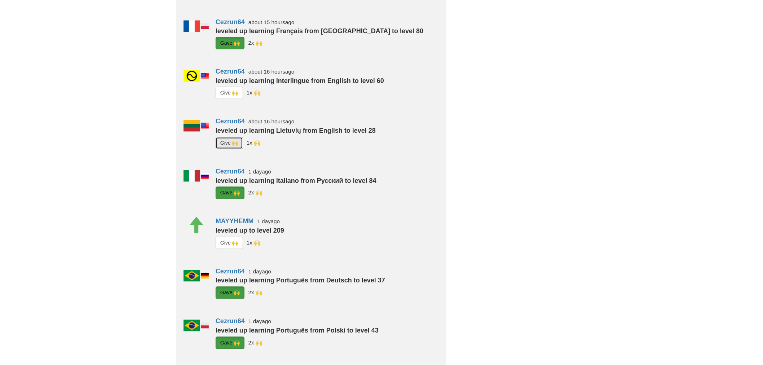
click at [228, 144] on button "G i ve 🙌" at bounding box center [229, 143] width 27 height 12
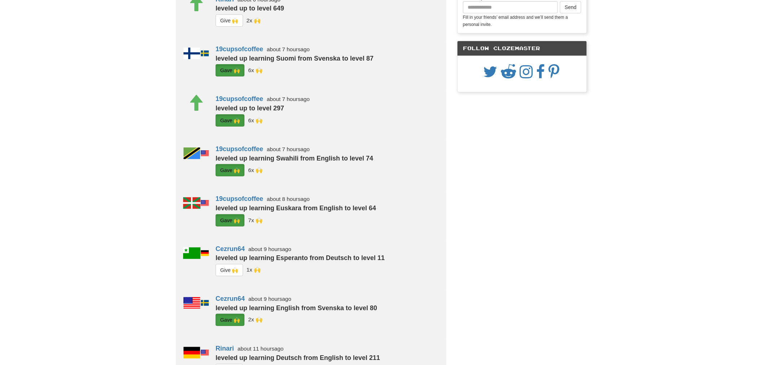
scroll to position [0, 0]
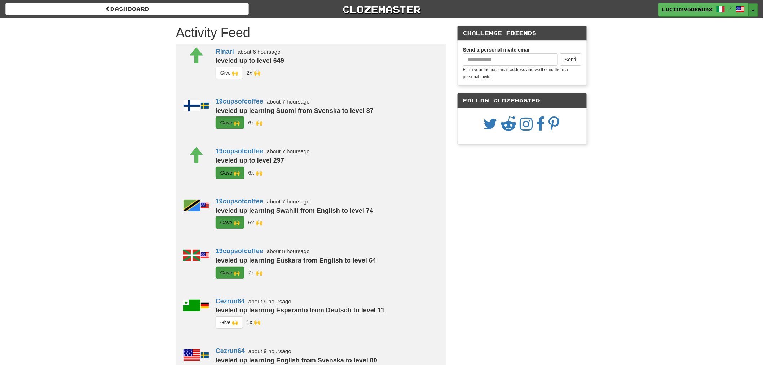
click at [753, 7] on button "Toggle Dropdown" at bounding box center [753, 9] width 9 height 13
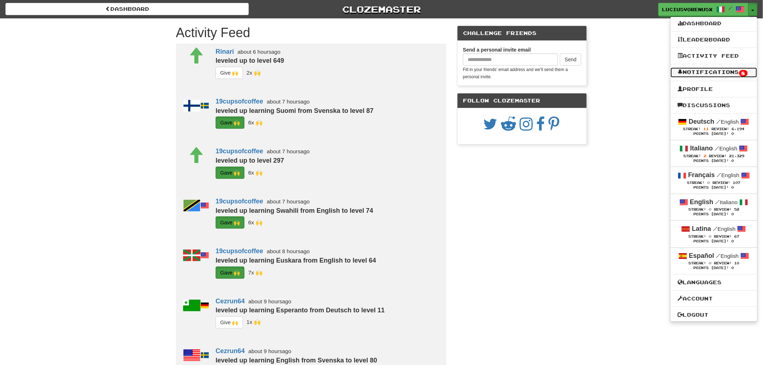
click at [730, 69] on link "Notifications 8" at bounding box center [714, 72] width 87 height 10
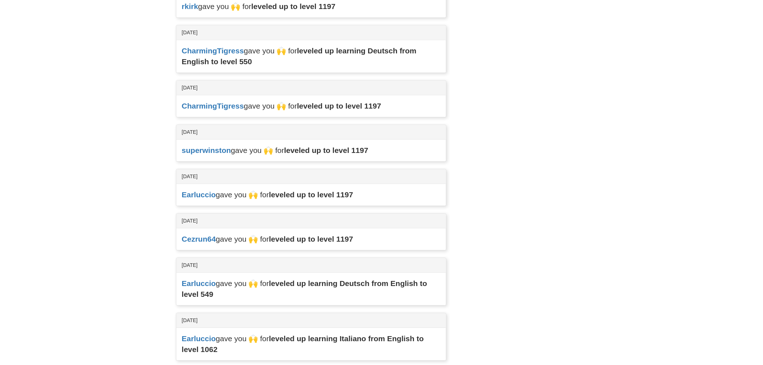
scroll to position [673, 0]
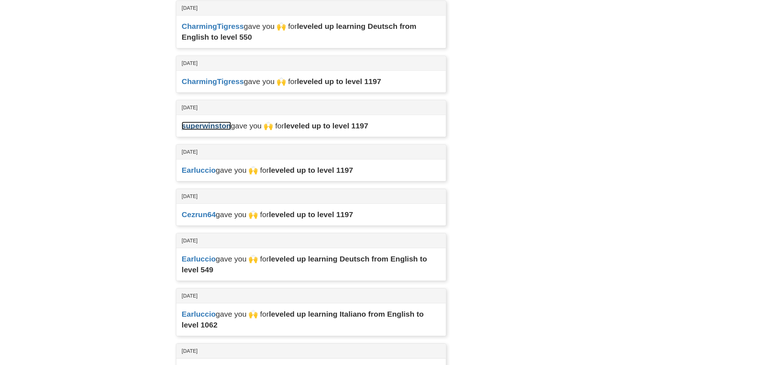
click at [219, 124] on link "superwinston" at bounding box center [206, 126] width 49 height 8
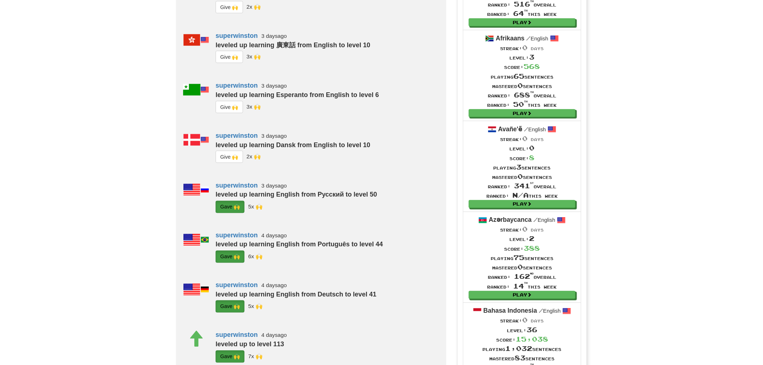
scroll to position [465, 0]
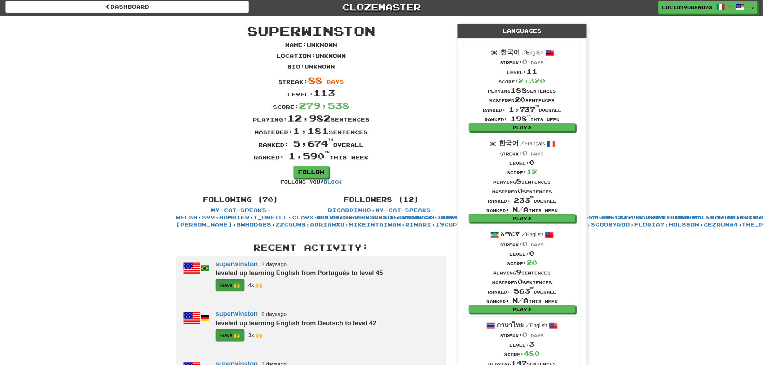
scroll to position [0, 0]
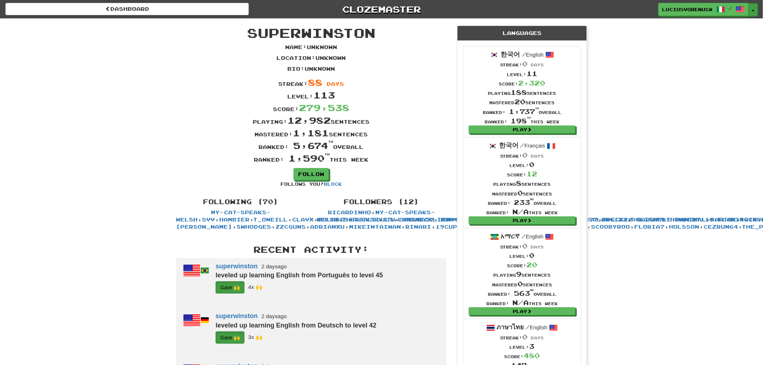
click at [753, 10] on span "button" at bounding box center [753, 10] width 3 height 1
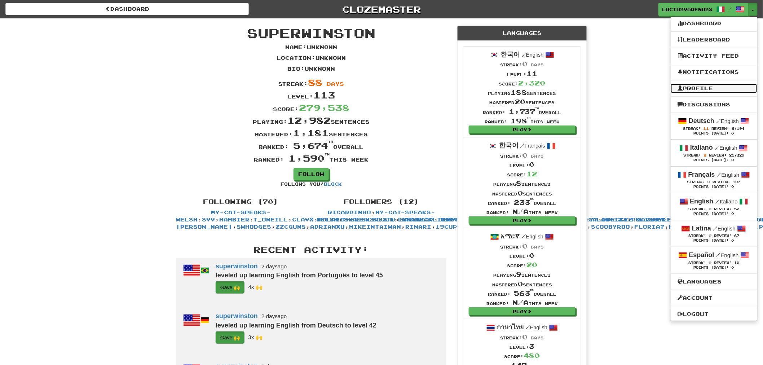
click at [704, 87] on link "Profile" at bounding box center [714, 88] width 87 height 9
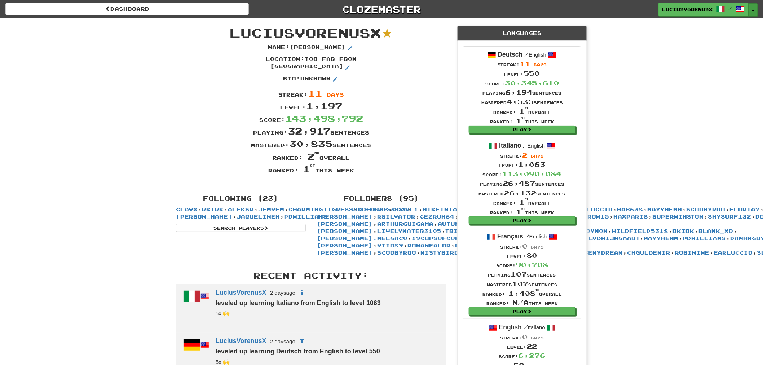
click at [755, 10] on span "button" at bounding box center [753, 10] width 3 height 1
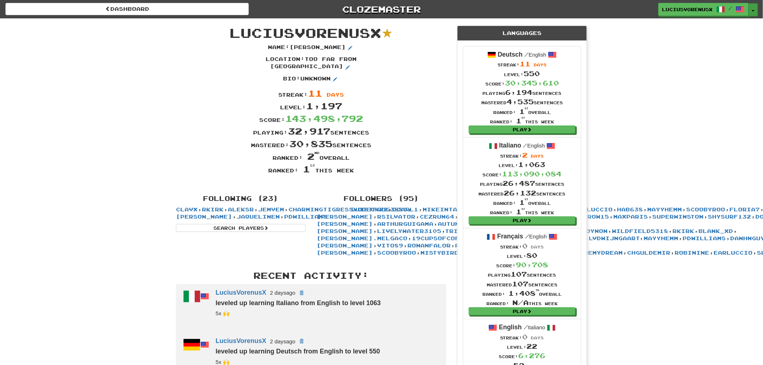
click at [753, 12] on button "Toggle Dropdown" at bounding box center [753, 9] width 9 height 13
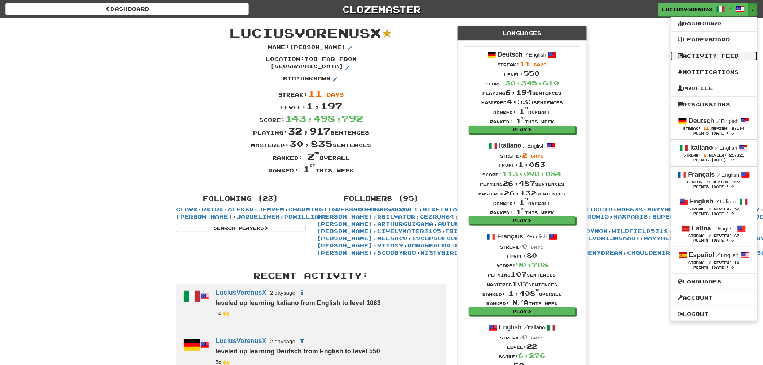
click at [713, 53] on link "Activity Feed" at bounding box center [714, 55] width 87 height 9
